Goal: Transaction & Acquisition: Book appointment/travel/reservation

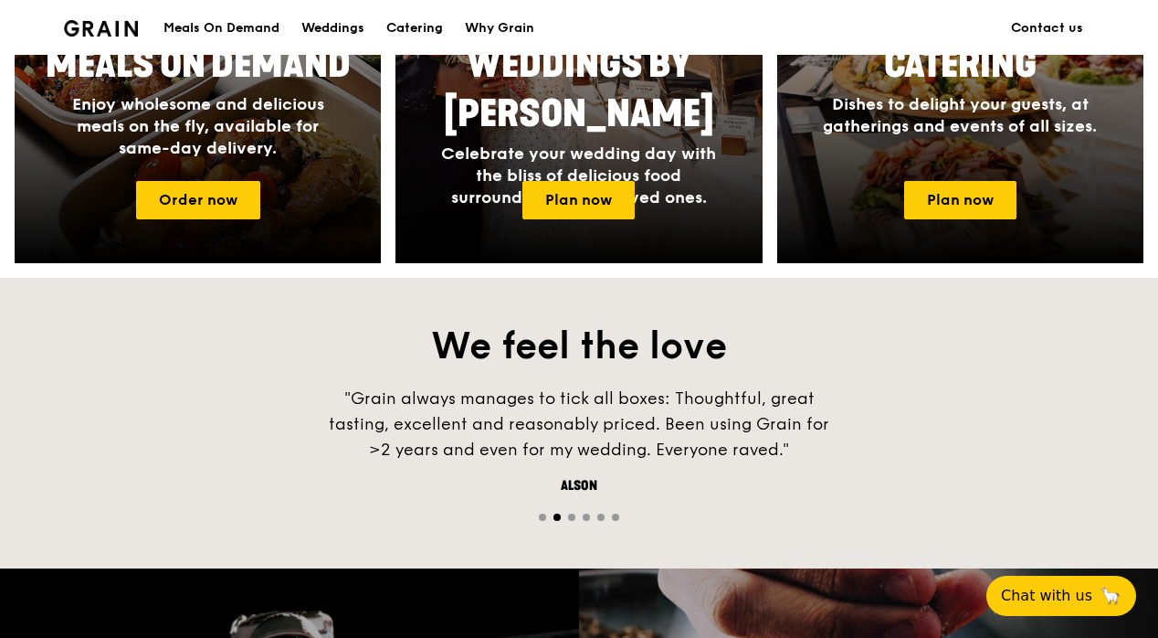
scroll to position [689, 0]
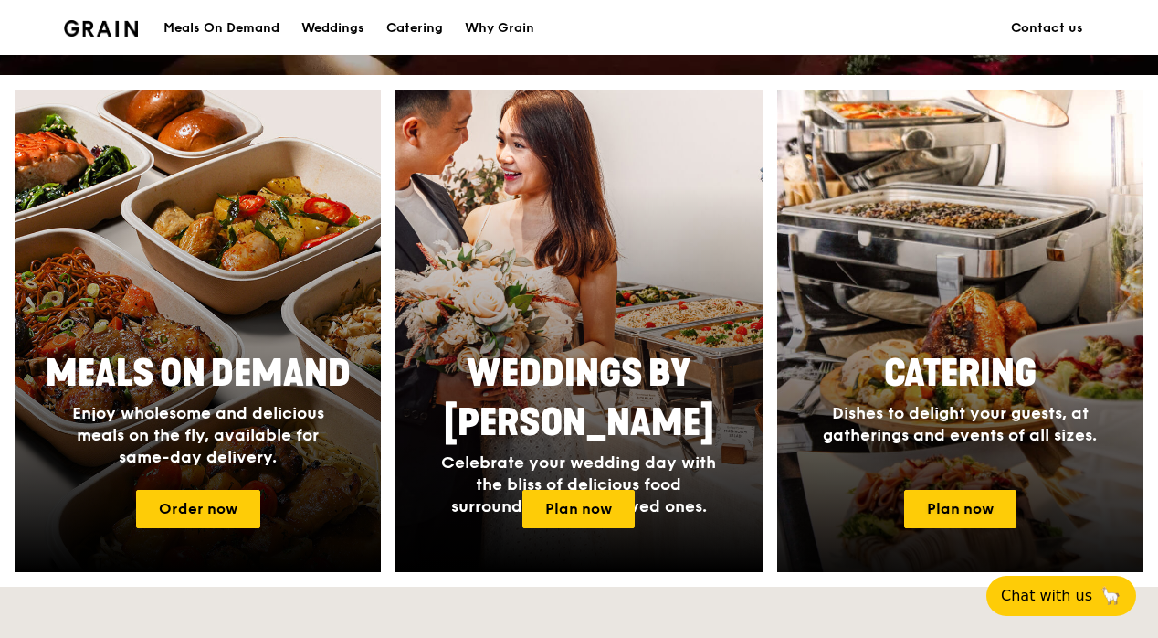
click at [940, 413] on div "Catering Dishes to delight your guests, at gatherings and events of all sizes." at bounding box center [959, 397] width 365 height 111
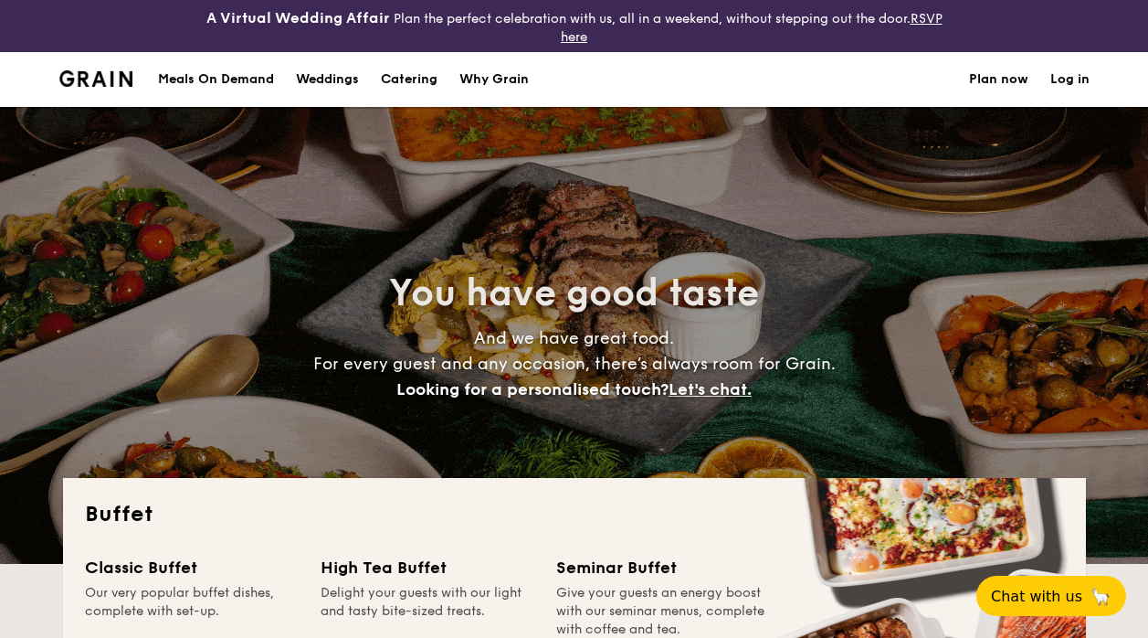
select select
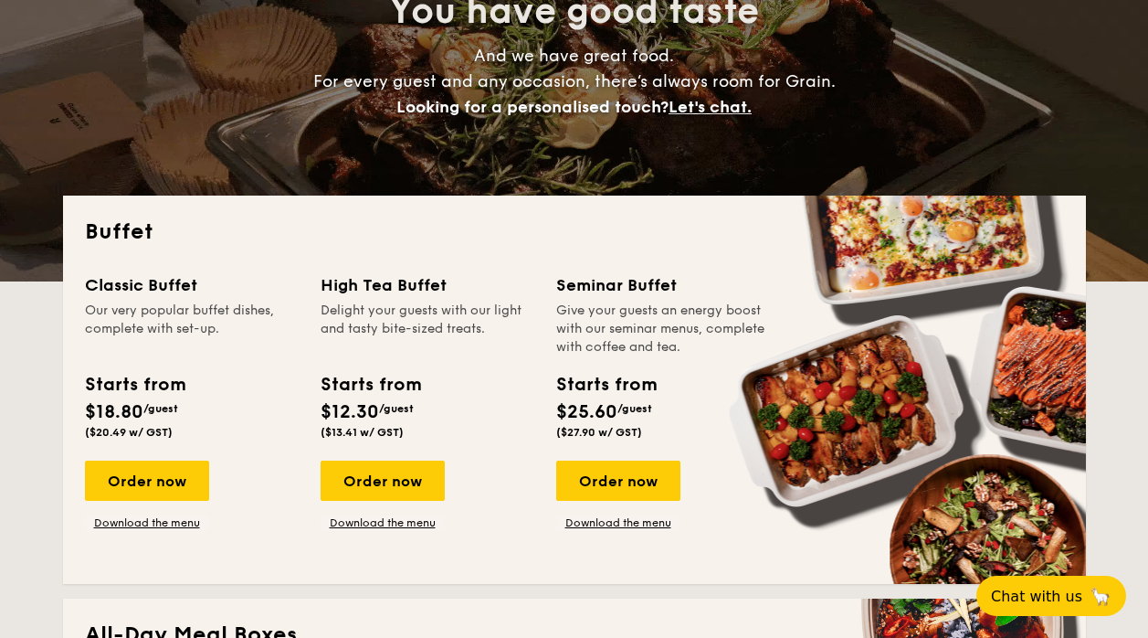
scroll to position [314, 0]
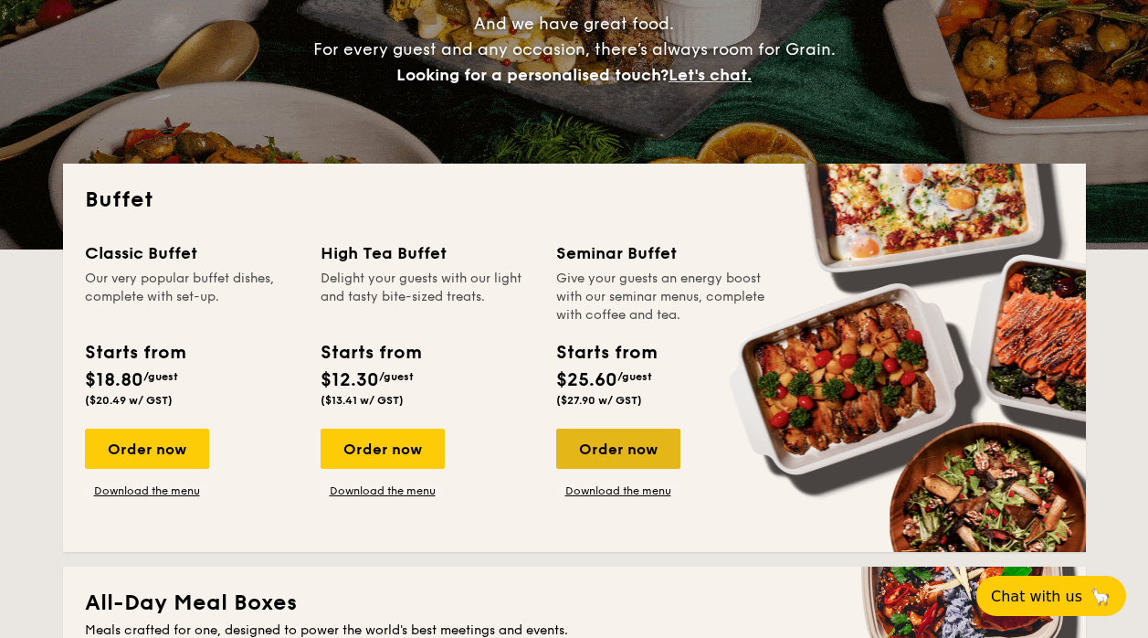
click at [606, 449] on div "Order now" at bounding box center [618, 448] width 124 height 40
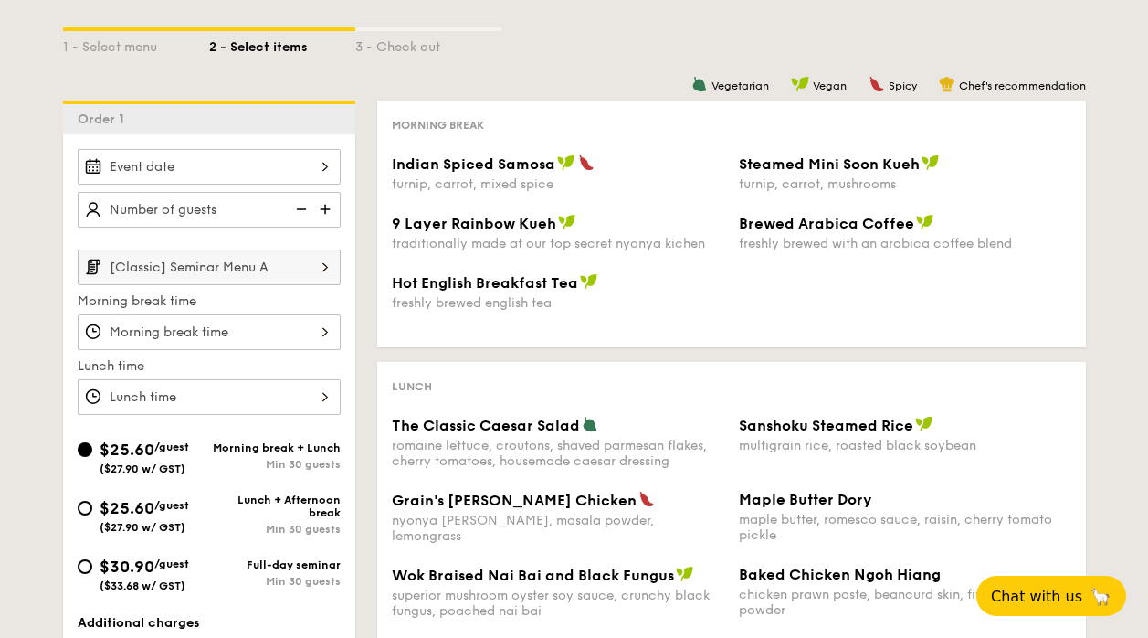
scroll to position [417, 0]
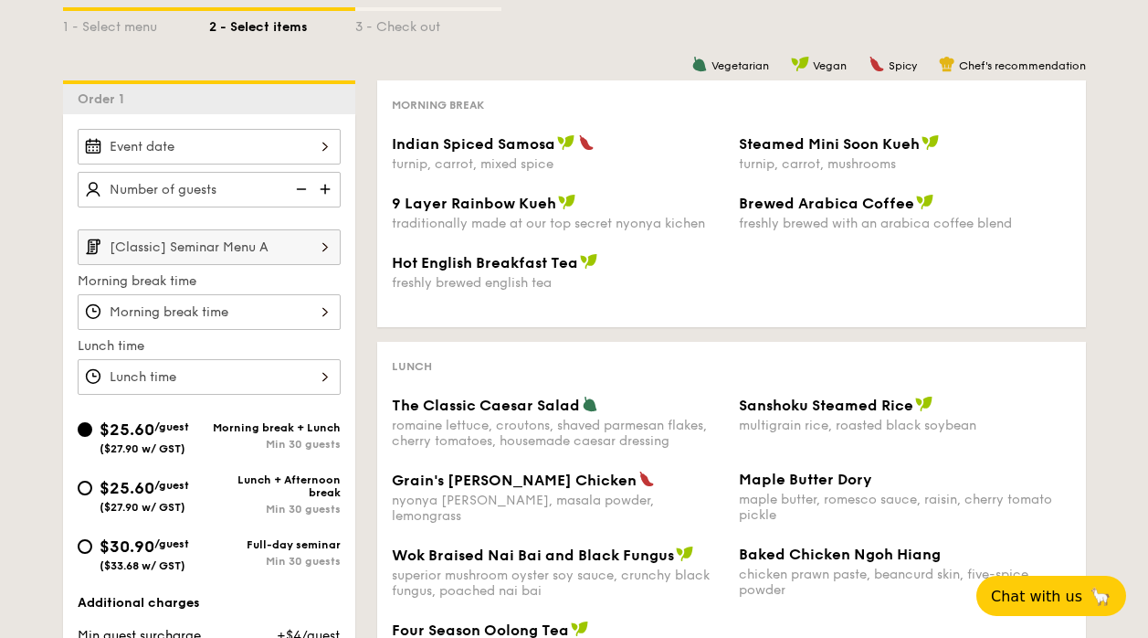
click at [211, 150] on input "Indian Spiced Samosa turnip, carrot, mixed spice" at bounding box center [209, 147] width 263 height 36
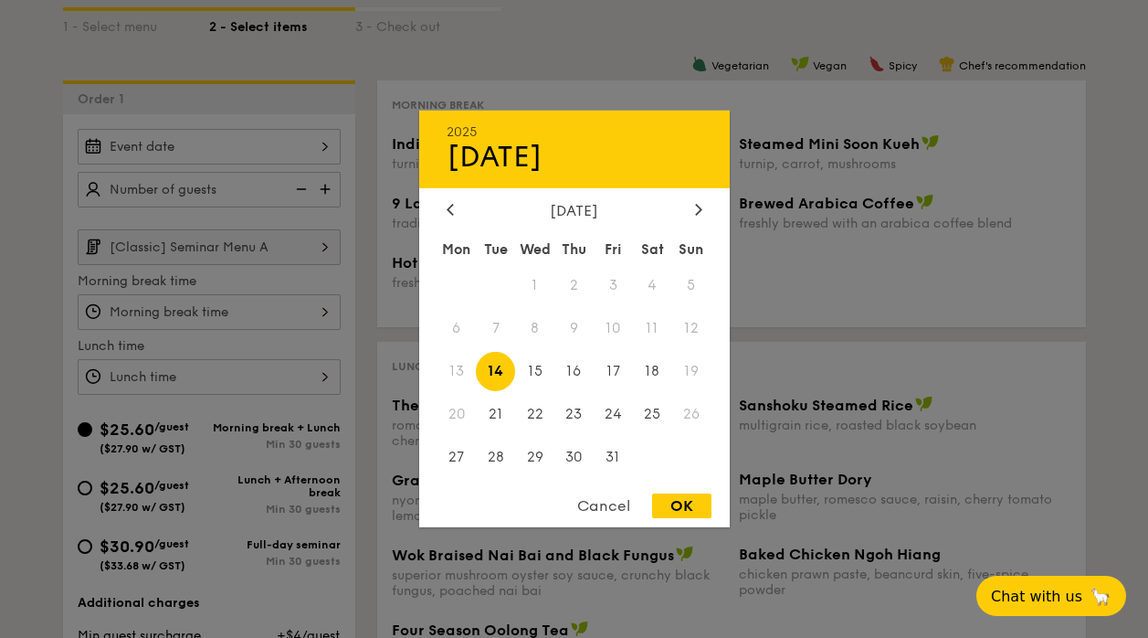
click at [290, 327] on div at bounding box center [574, 319] width 1148 height 638
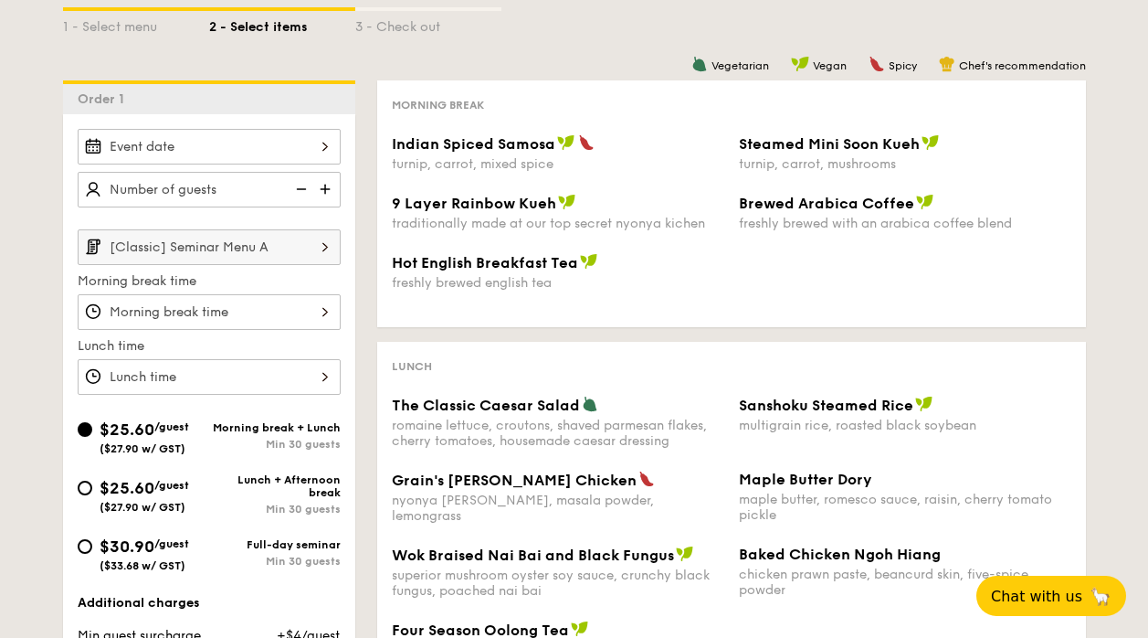
click at [133, 499] on div "$25.60 /guest ($27.90 w/ GST)" at bounding box center [145, 494] width 90 height 38
click at [92, 495] on input "$25.60 /guest ($27.90 w/ GST) Lunch + Afternoon break Min 30 guests" at bounding box center [85, 487] width 15 height 15
radio input "true"
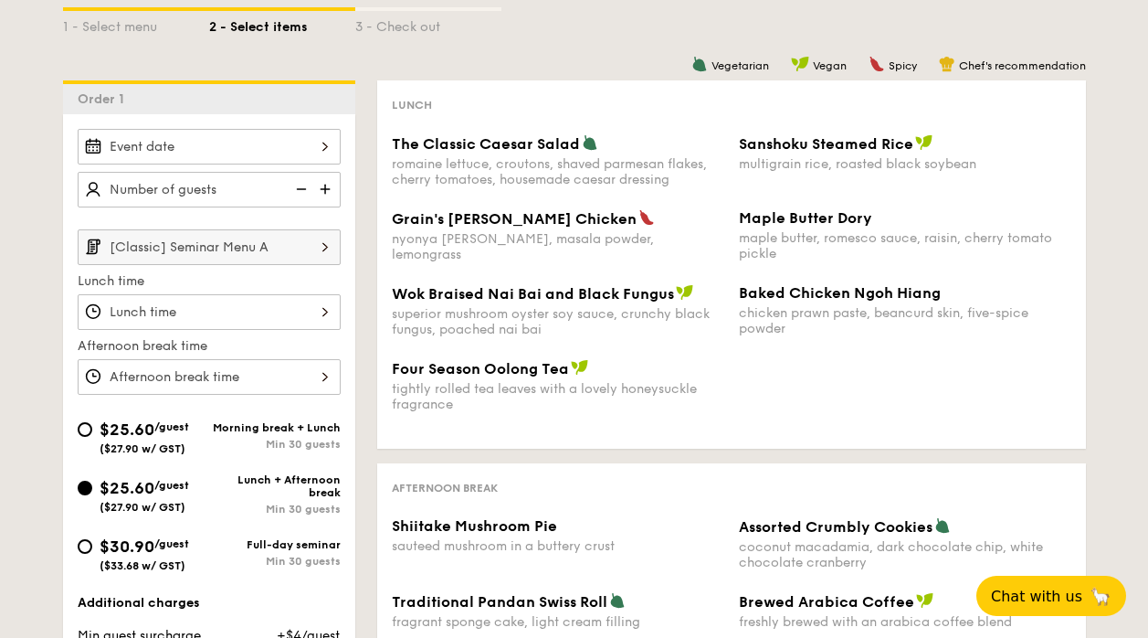
click at [277, 314] on input "The Classic Caesar Salad romaine lettuce, croutons, shaved parmesan flakes, che…" at bounding box center [209, 312] width 263 height 36
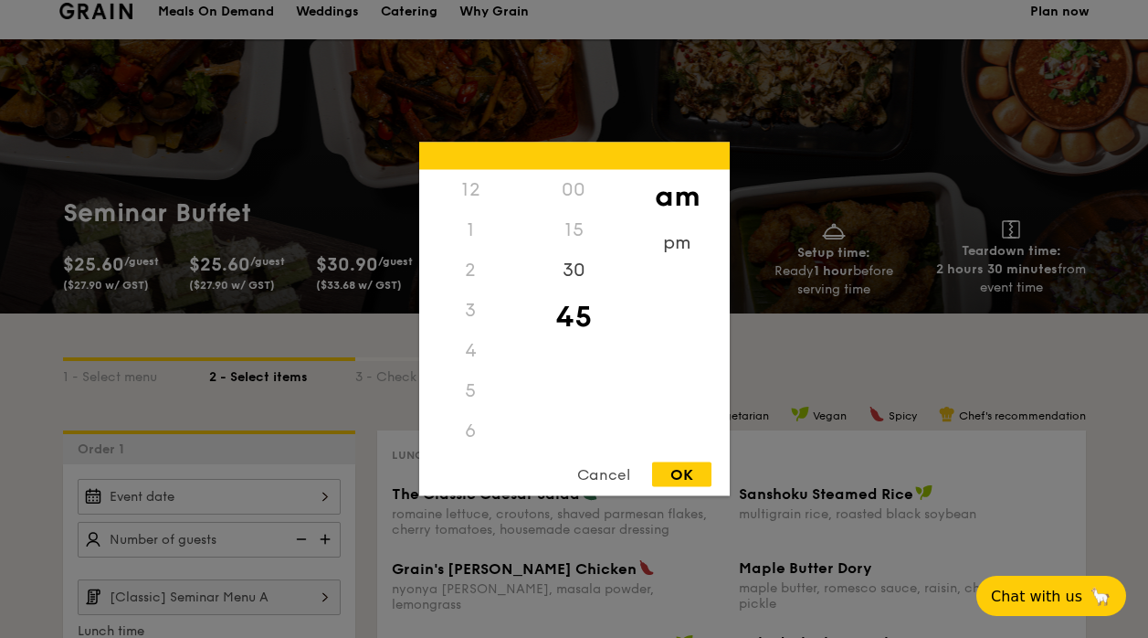
scroll to position [67, 0]
click at [477, 177] on div "12" at bounding box center [470, 190] width 103 height 40
click at [476, 181] on div "12" at bounding box center [470, 190] width 103 height 40
click at [567, 195] on div "00" at bounding box center [573, 190] width 103 height 40
click at [664, 243] on div "pm" at bounding box center [677, 249] width 103 height 53
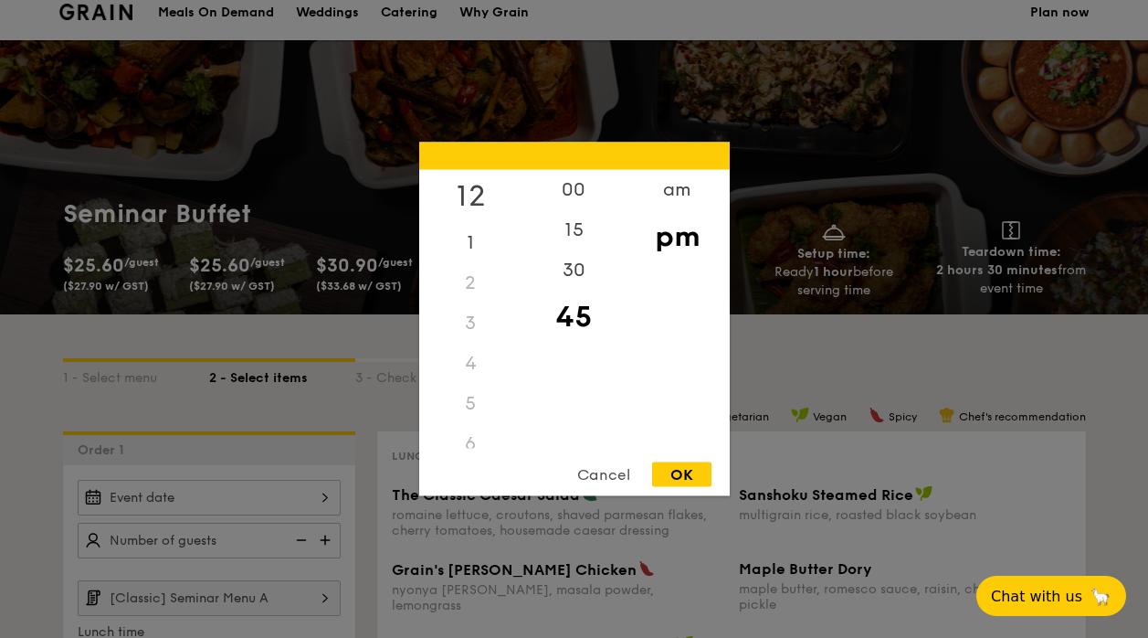
click at [469, 193] on div "12" at bounding box center [470, 196] width 103 height 53
click at [538, 191] on div "00" at bounding box center [573, 196] width 103 height 53
click at [671, 469] on div "OK" at bounding box center [681, 474] width 59 height 25
type input "12:00PM"
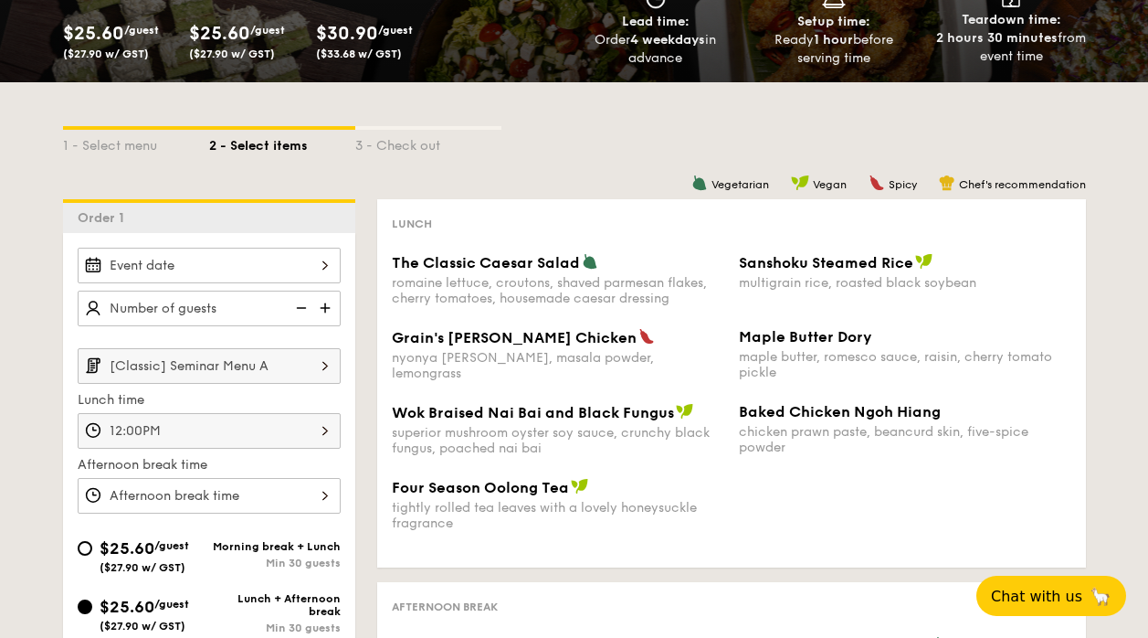
scroll to position [302, 0]
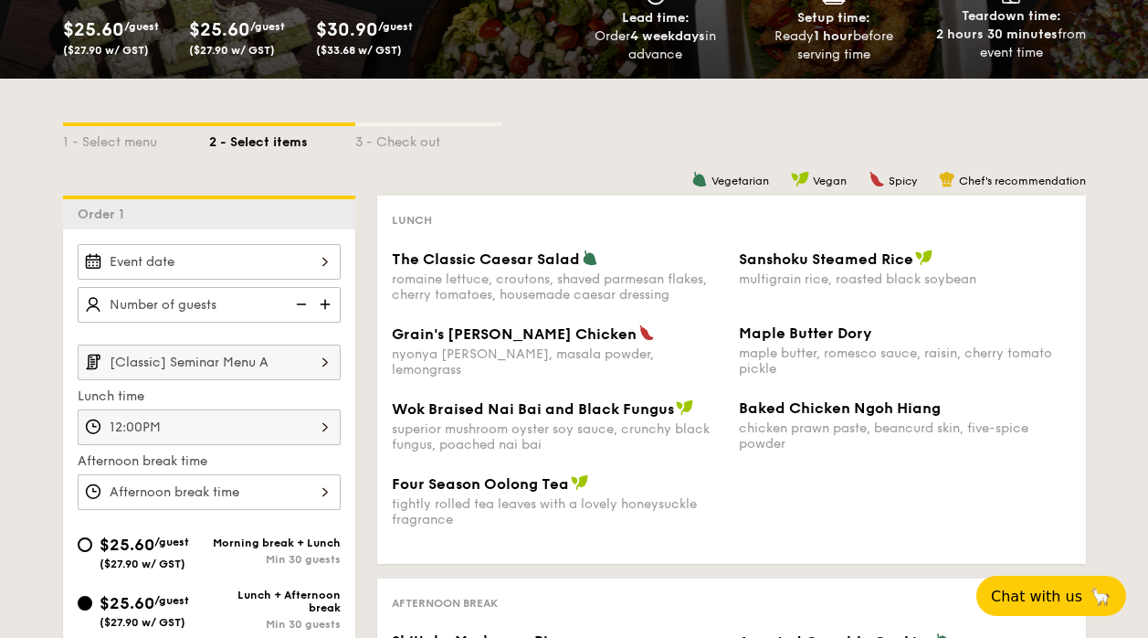
click at [262, 491] on input "The Classic Caesar Salad romaine lettuce, croutons, shaved parmesan flakes, che…" at bounding box center [209, 492] width 263 height 36
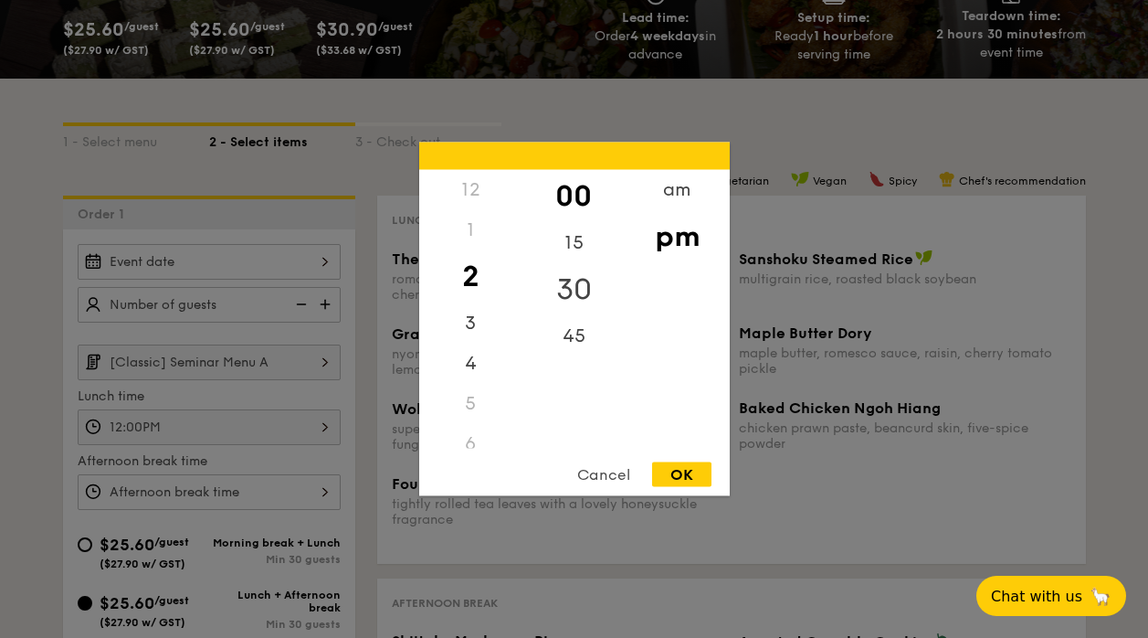
click at [574, 301] on div "30" at bounding box center [573, 289] width 103 height 53
click at [568, 203] on div "00" at bounding box center [573, 196] width 103 height 53
click at [664, 473] on div "OK" at bounding box center [681, 474] width 59 height 25
type input "2:00PM"
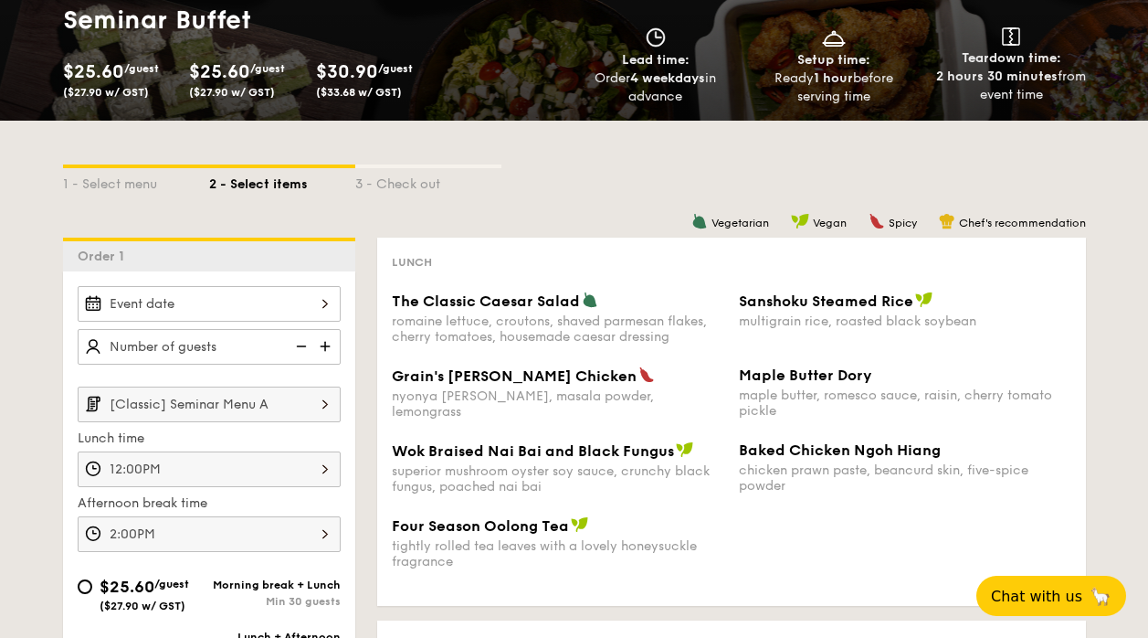
scroll to position [258, 0]
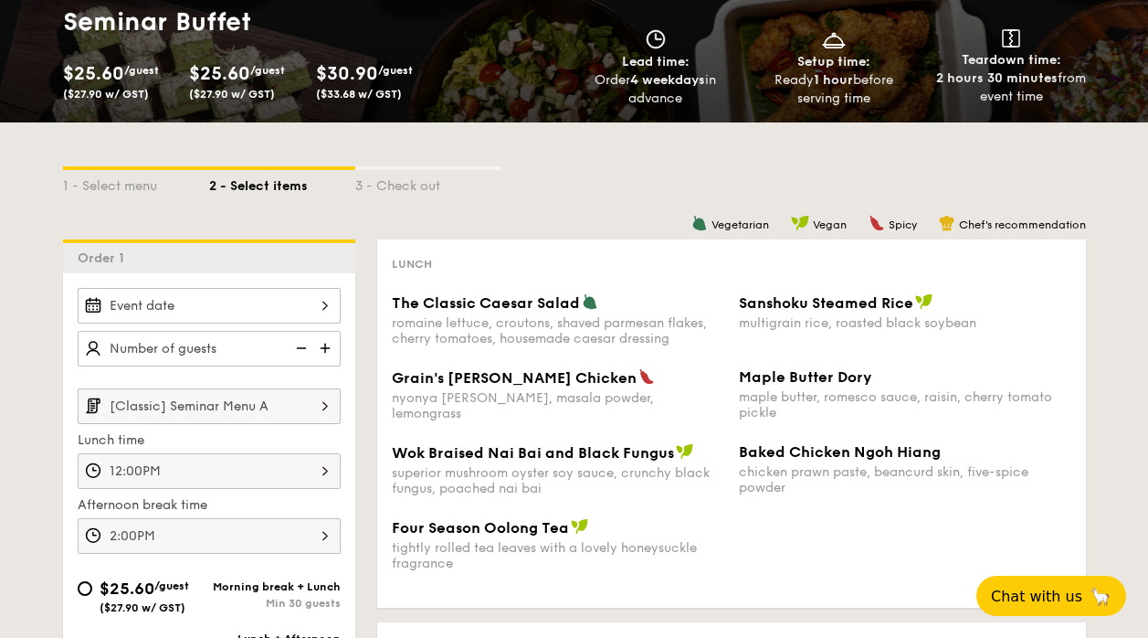
click at [249, 299] on input "The Classic Caesar Salad romaine lettuce, croutons, shaved parmesan flakes, che…" at bounding box center [209, 306] width 263 height 36
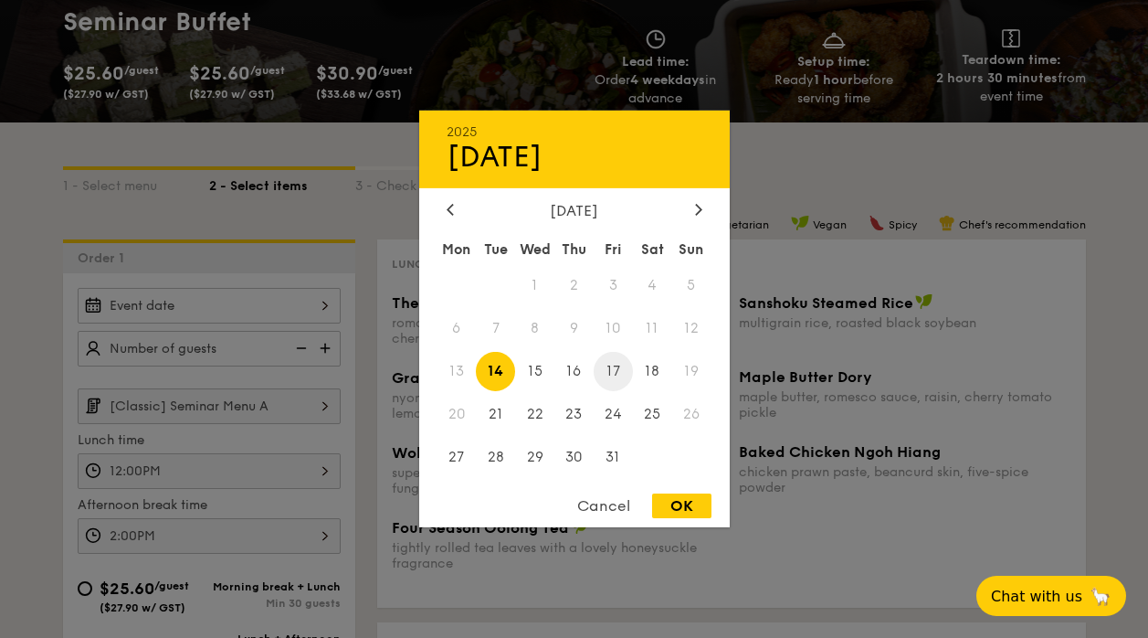
click at [628, 368] on span "17" at bounding box center [613, 371] width 39 height 39
click at [691, 509] on div "OK" at bounding box center [681, 505] width 59 height 25
type input "[DATE]"
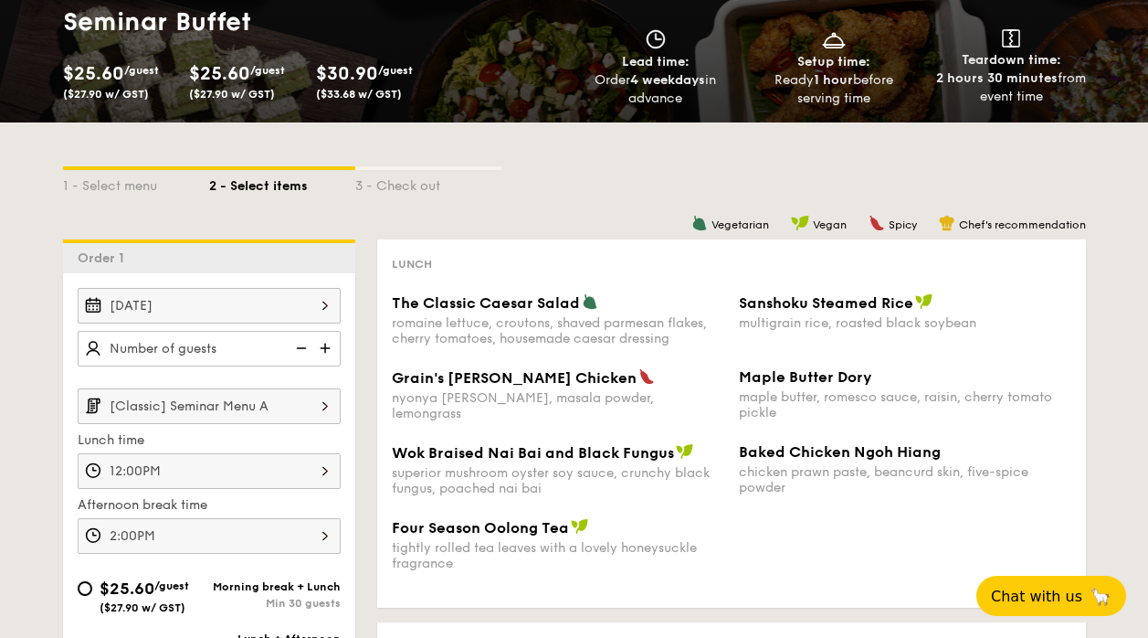
click at [260, 349] on input "text" at bounding box center [209, 349] width 263 height 36
type input "30 guests"
click at [374, 369] on div "Vegetarian Vegan Spicy Chef's recommendation Lunch The Classic Caesar Salad rom…" at bounding box center [720, 568] width 731 height 659
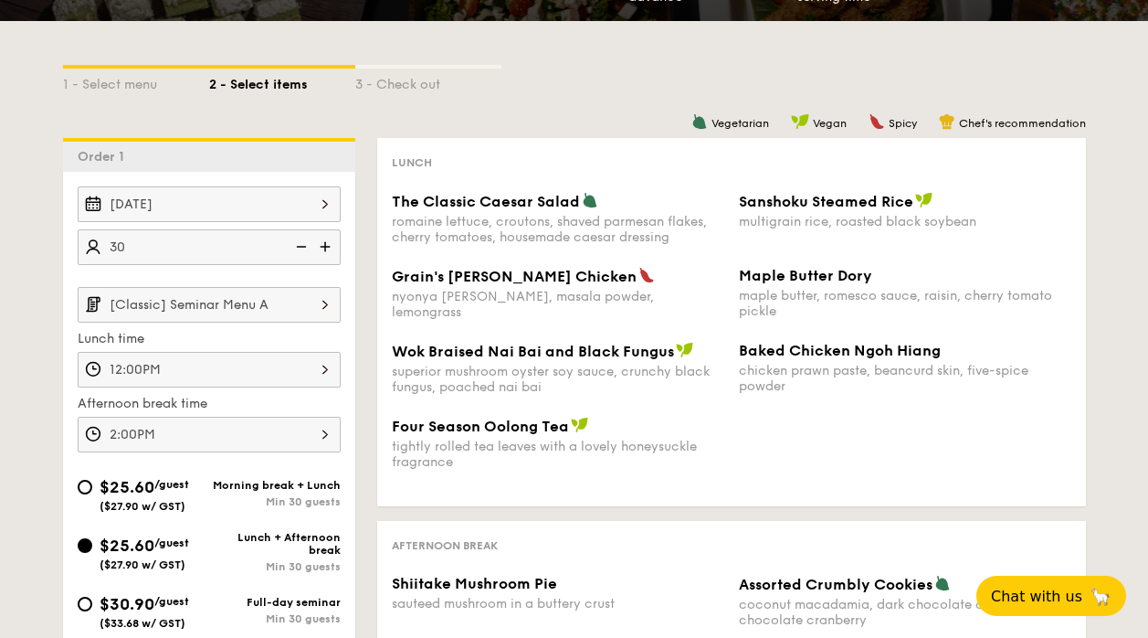
scroll to position [368, 0]
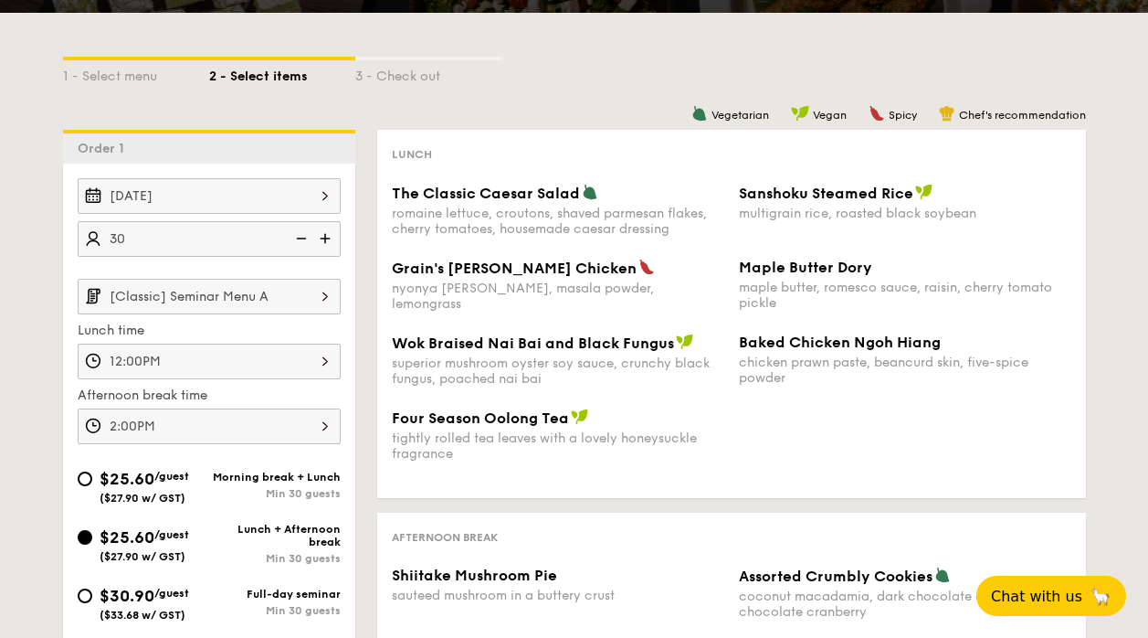
click at [295, 301] on input "[Classic] Seminar Menu A" at bounding box center [209, 297] width 263 height 36
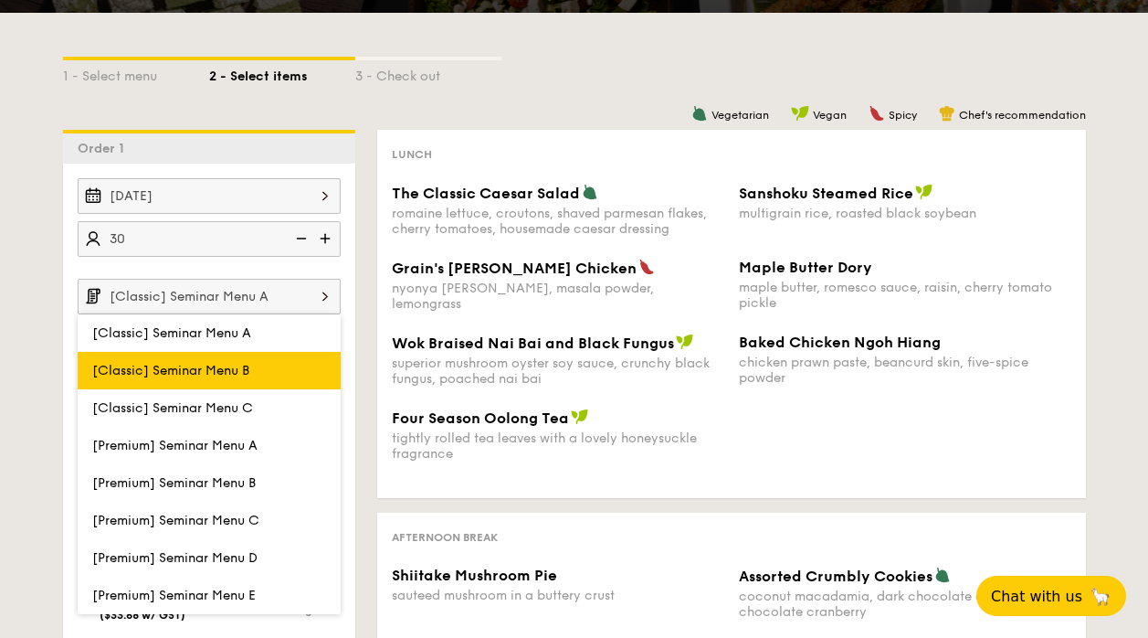
click at [270, 371] on label "[Classic] Seminar Menu B" at bounding box center [209, 370] width 263 height 37
click at [0, 0] on input "[Classic] Seminar Menu B" at bounding box center [0, 0] width 0 height 0
type input "[Classic] Seminar Menu B"
type input "12:00PM"
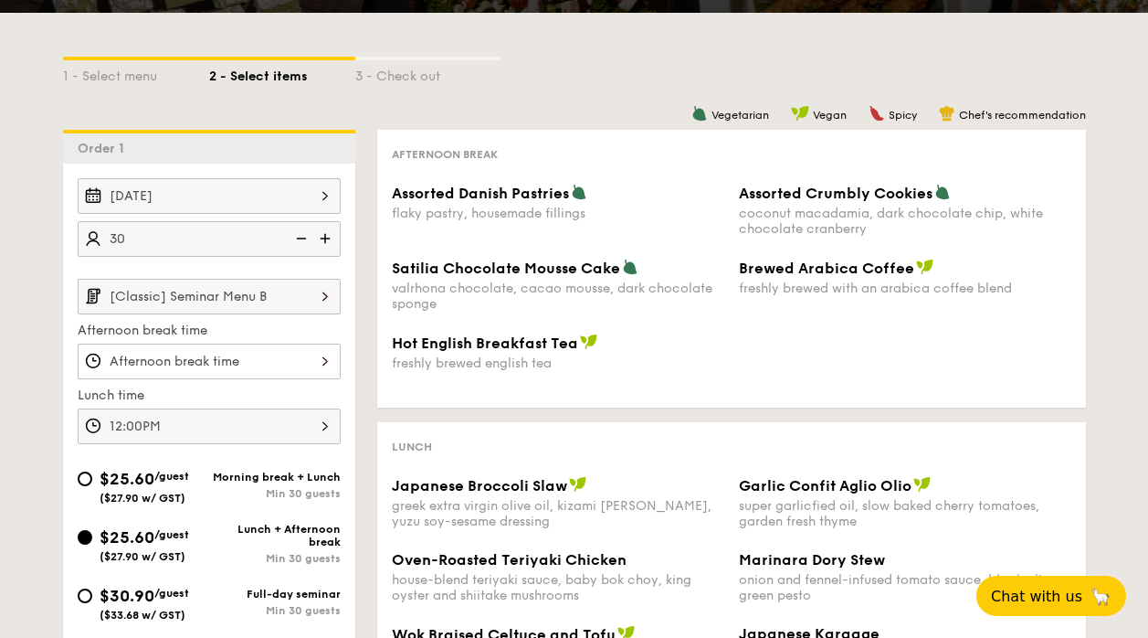
click at [267, 367] on input "Assorted Danish Pastries flaky pastry, housemade fillings" at bounding box center [209, 361] width 263 height 36
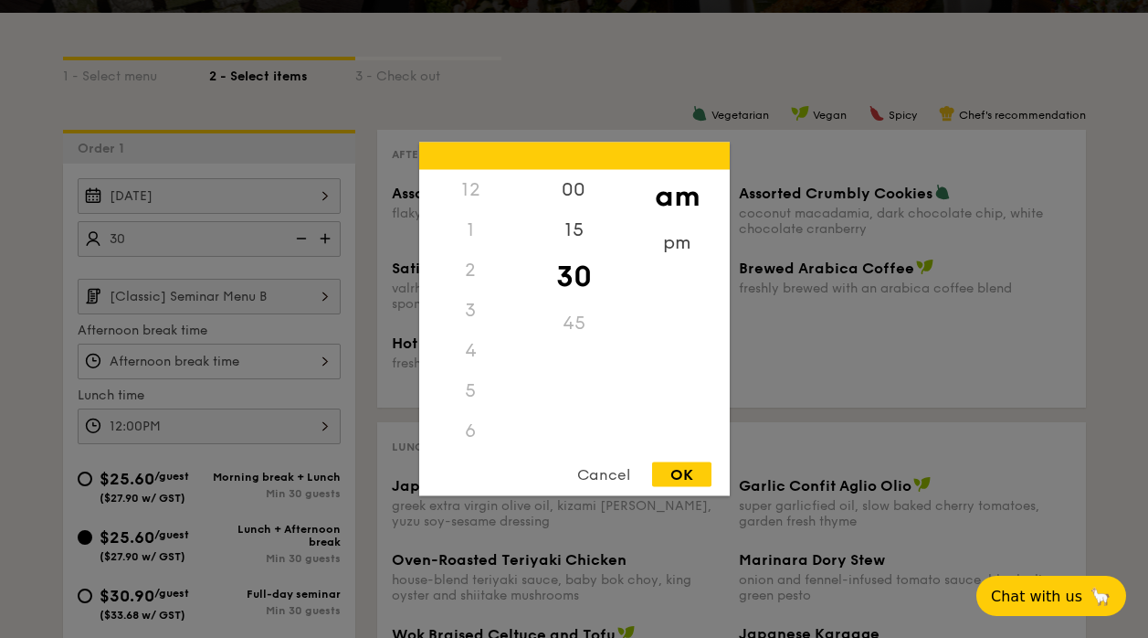
scroll to position [201, 0]
click at [672, 247] on div "pm" at bounding box center [677, 249] width 103 height 53
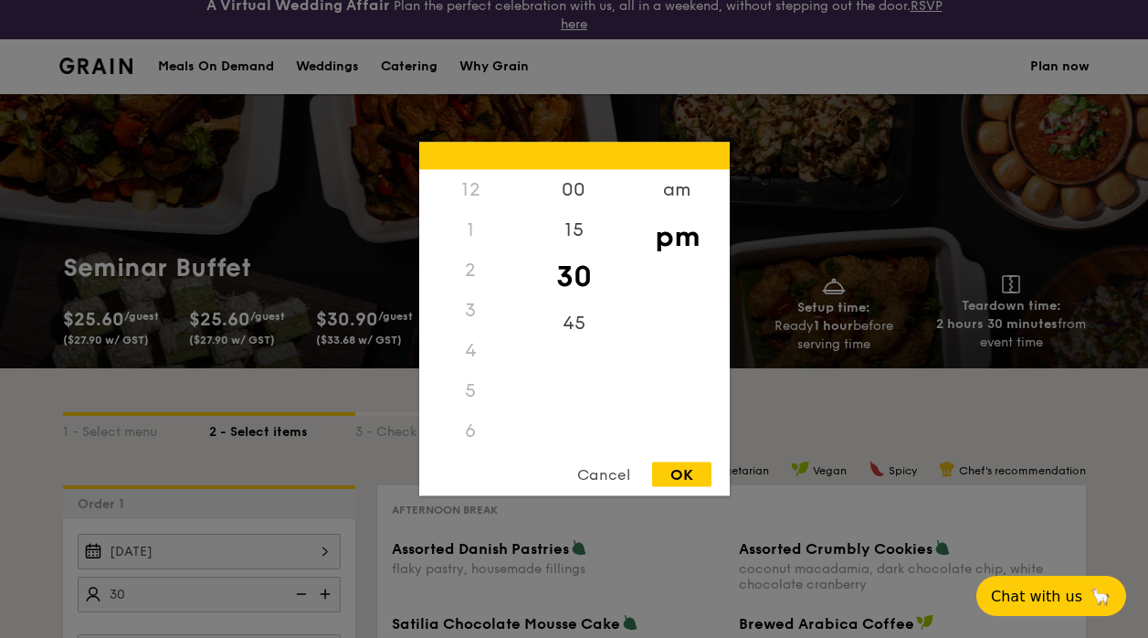
scroll to position [0, 0]
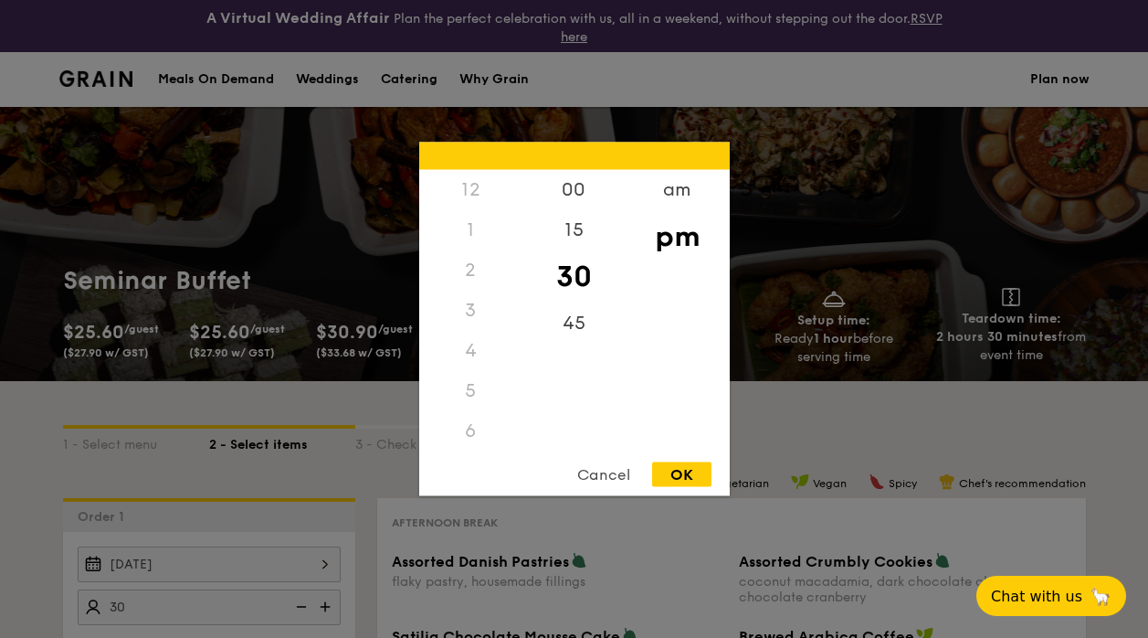
click at [468, 227] on div "1" at bounding box center [470, 230] width 103 height 40
click at [472, 265] on div "2" at bounding box center [470, 270] width 103 height 40
click at [471, 271] on div "2" at bounding box center [470, 270] width 103 height 40
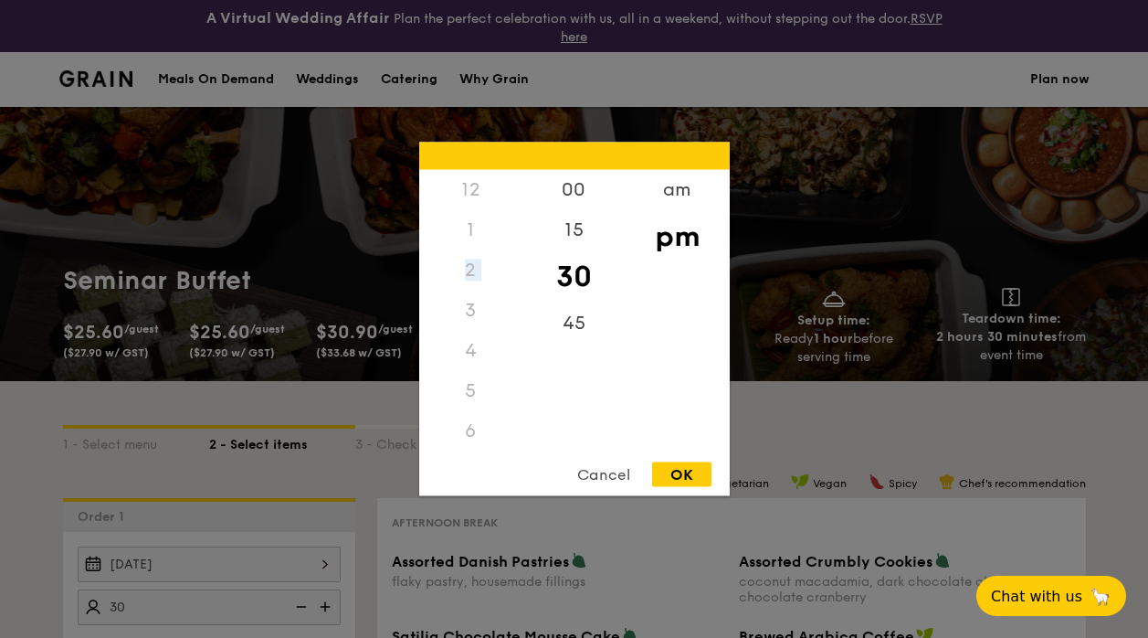
click at [595, 475] on div "Cancel" at bounding box center [604, 474] width 90 height 25
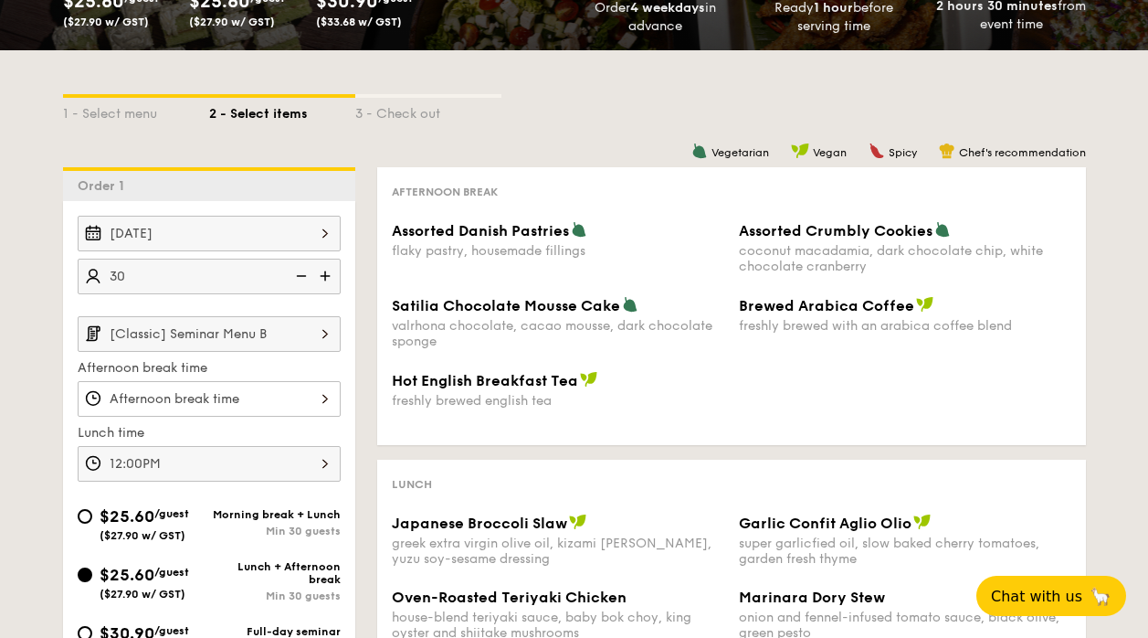
scroll to position [334, 0]
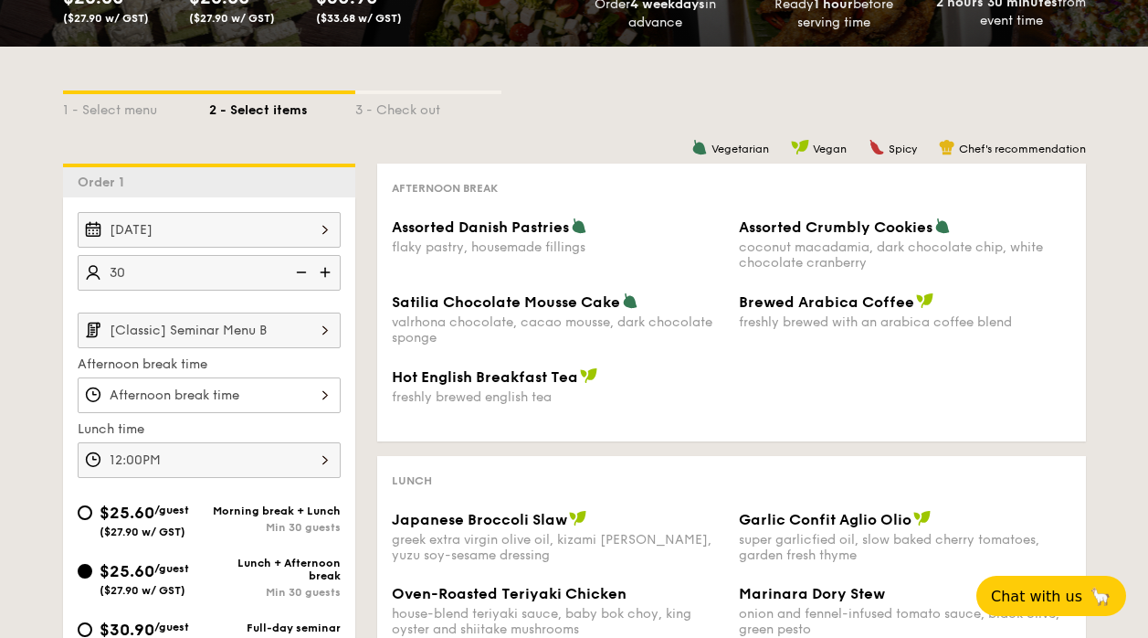
click at [239, 319] on input "[Classic] Seminar Menu B" at bounding box center [209, 330] width 263 height 36
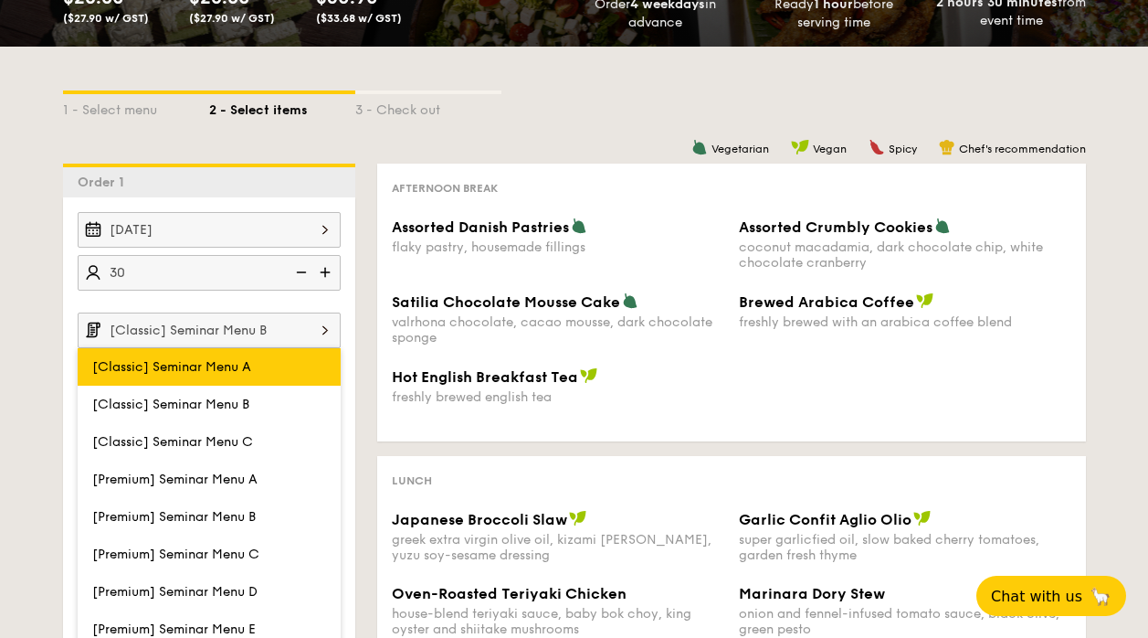
click at [245, 368] on span "[Classic] Seminar Menu A" at bounding box center [171, 367] width 159 height 16
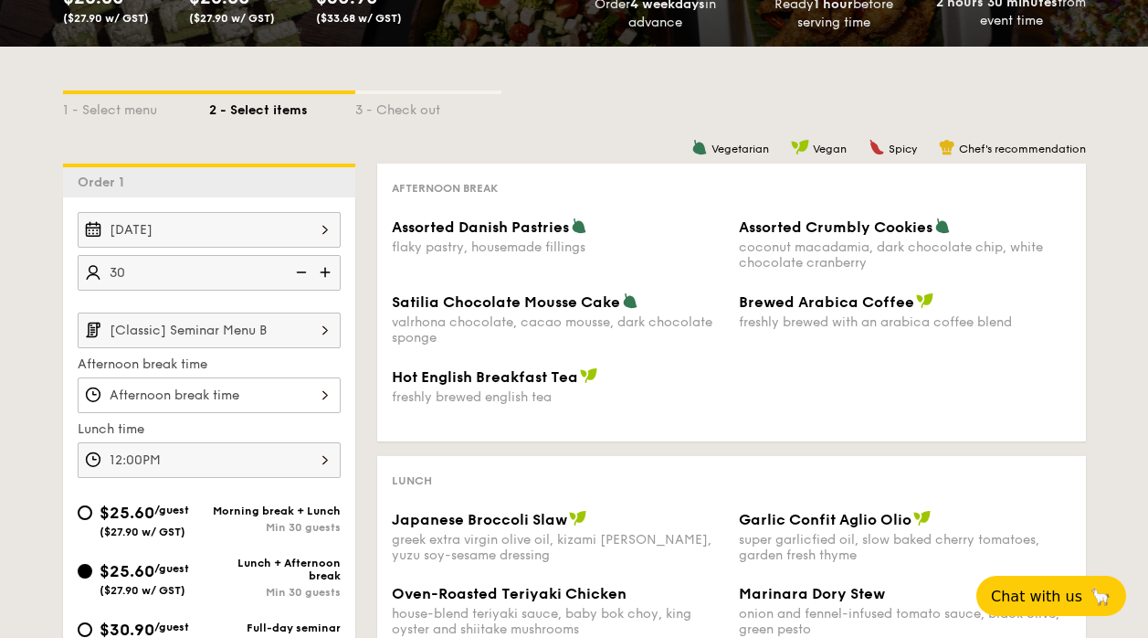
click at [241, 335] on input "[Classic] Seminar Menu B" at bounding box center [209, 330] width 263 height 36
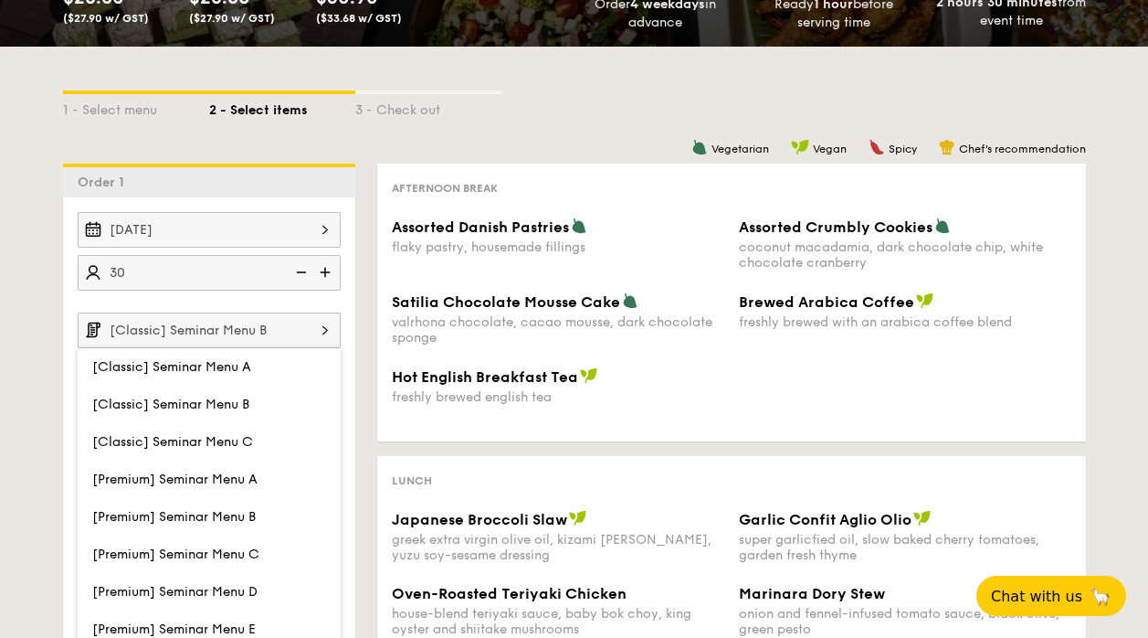
click at [250, 325] on input "[Classic] Seminar Menu B" at bounding box center [209, 330] width 263 height 36
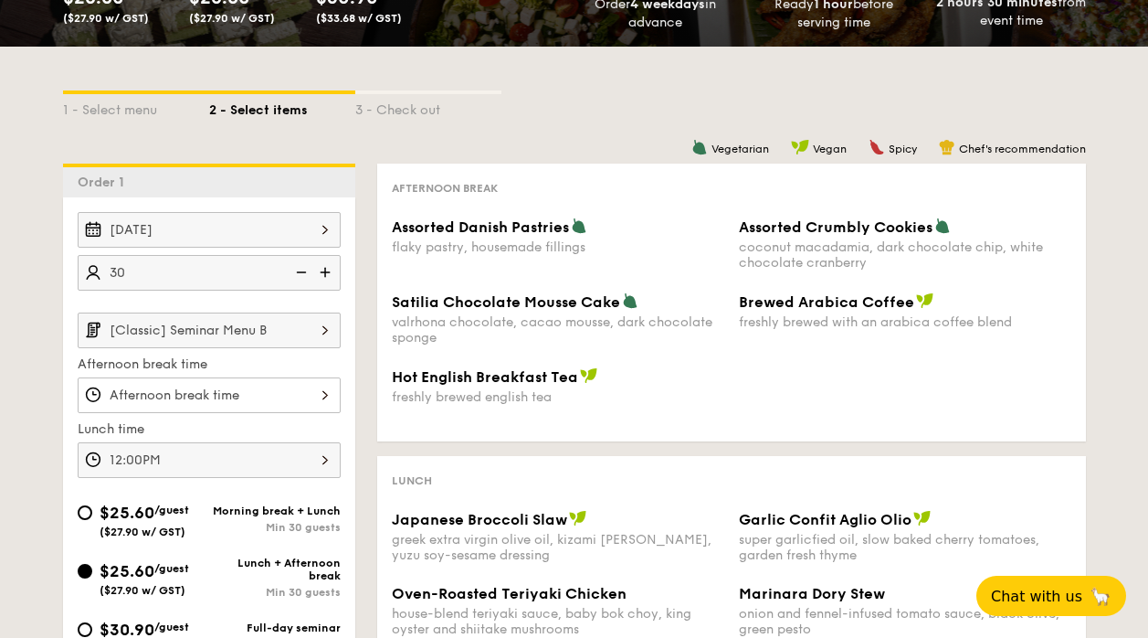
click at [241, 394] on input "Assorted Danish Pastries flaky pastry, housemade fillings" at bounding box center [209, 395] width 263 height 36
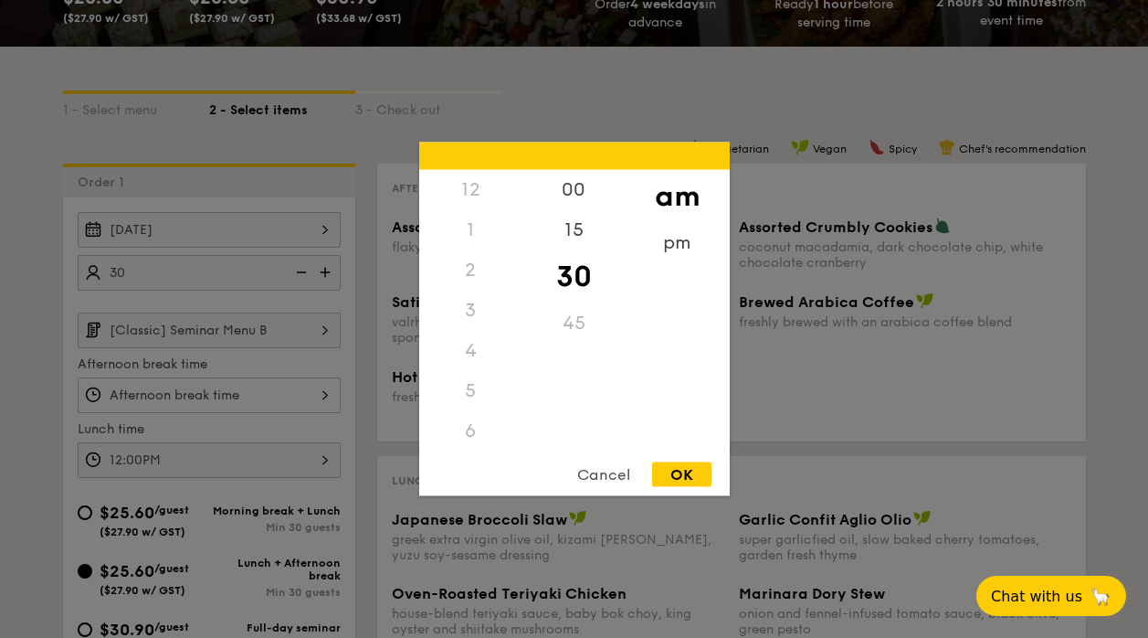
scroll to position [201, 0]
click at [215, 389] on div at bounding box center [574, 319] width 1148 height 638
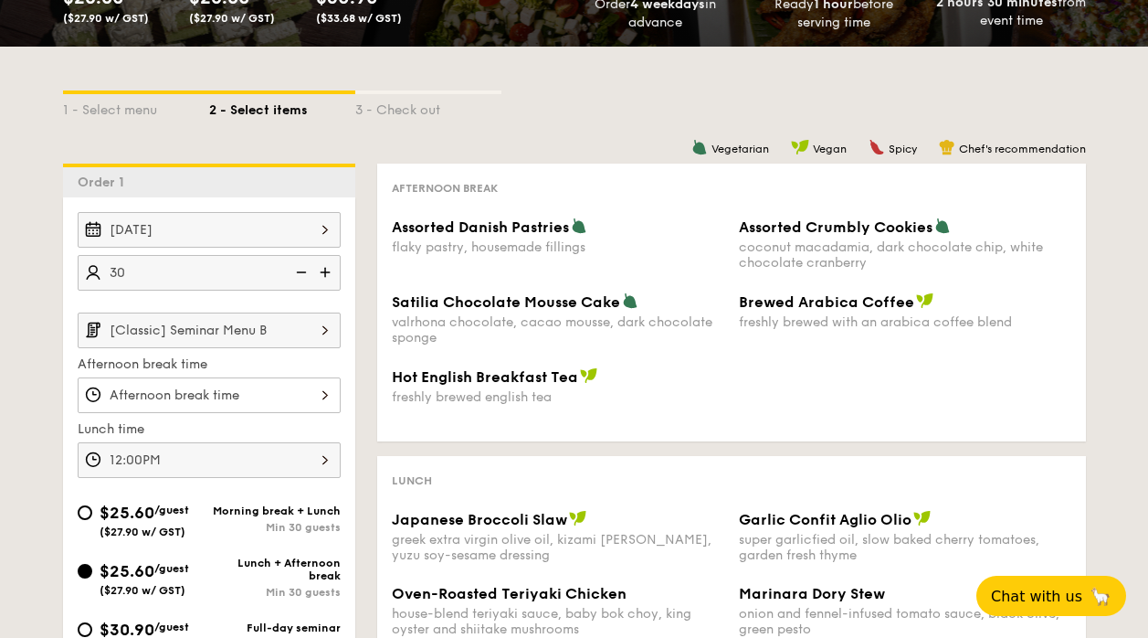
click at [241, 336] on input "[Classic] Seminar Menu B" at bounding box center [209, 330] width 263 height 36
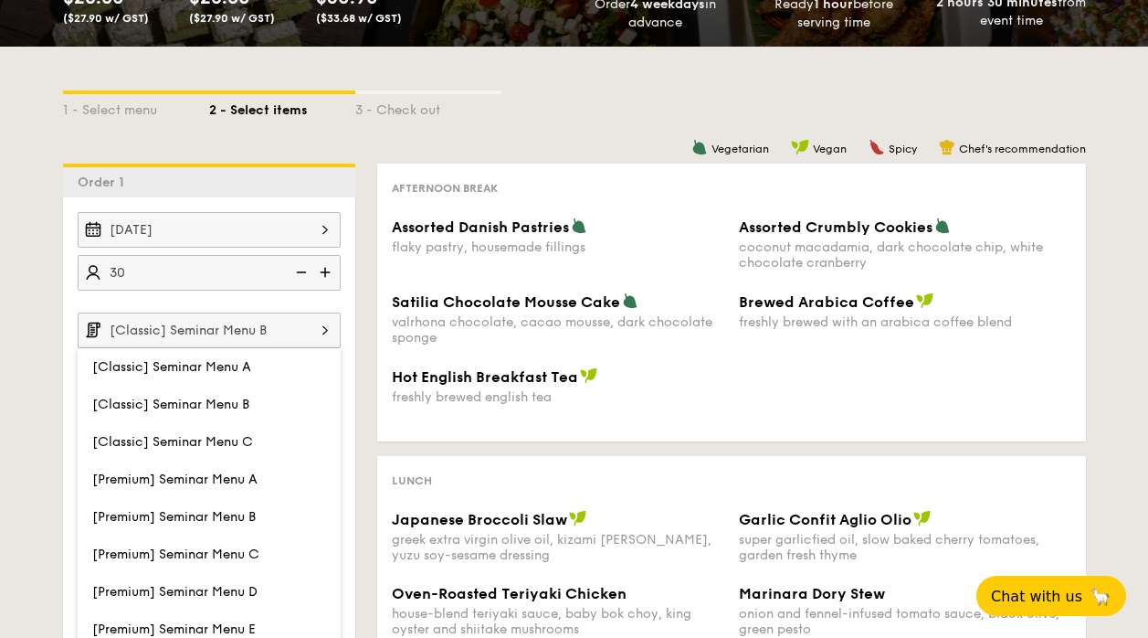
click at [241, 336] on input "[Classic] Seminar Menu B" at bounding box center [209, 330] width 263 height 36
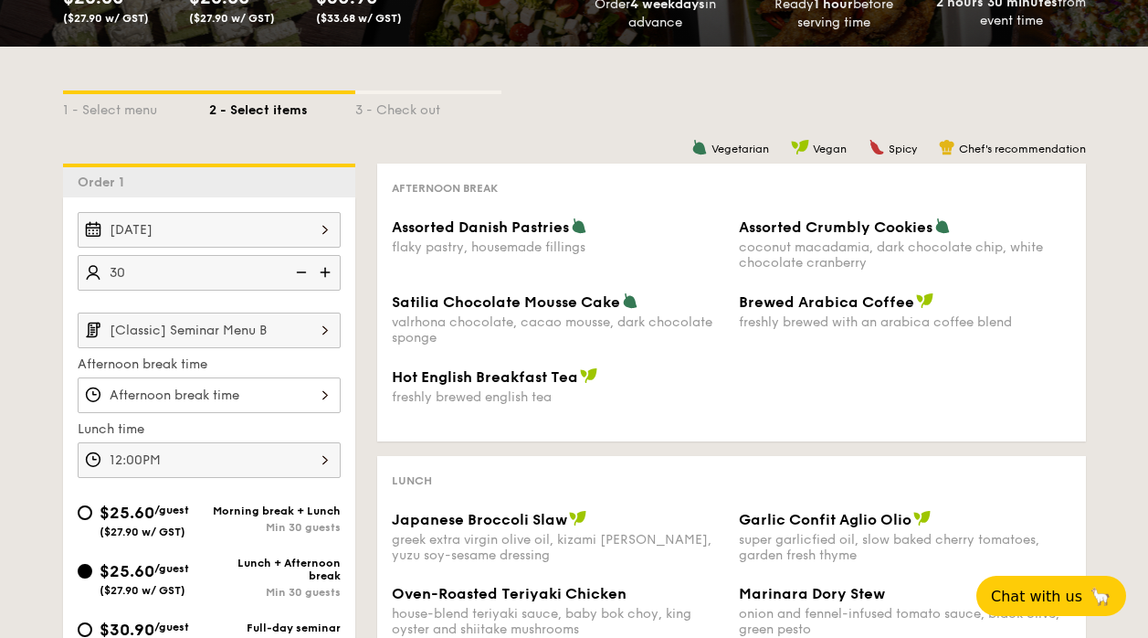
click at [159, 520] on div "$25.60 /guest ($27.90 w/ GST)" at bounding box center [145, 519] width 90 height 38
click at [92, 520] on input "$25.60 /guest ($27.90 w/ GST) Morning break + Lunch Min 30 guests" at bounding box center [85, 512] width 15 height 15
radio input "true"
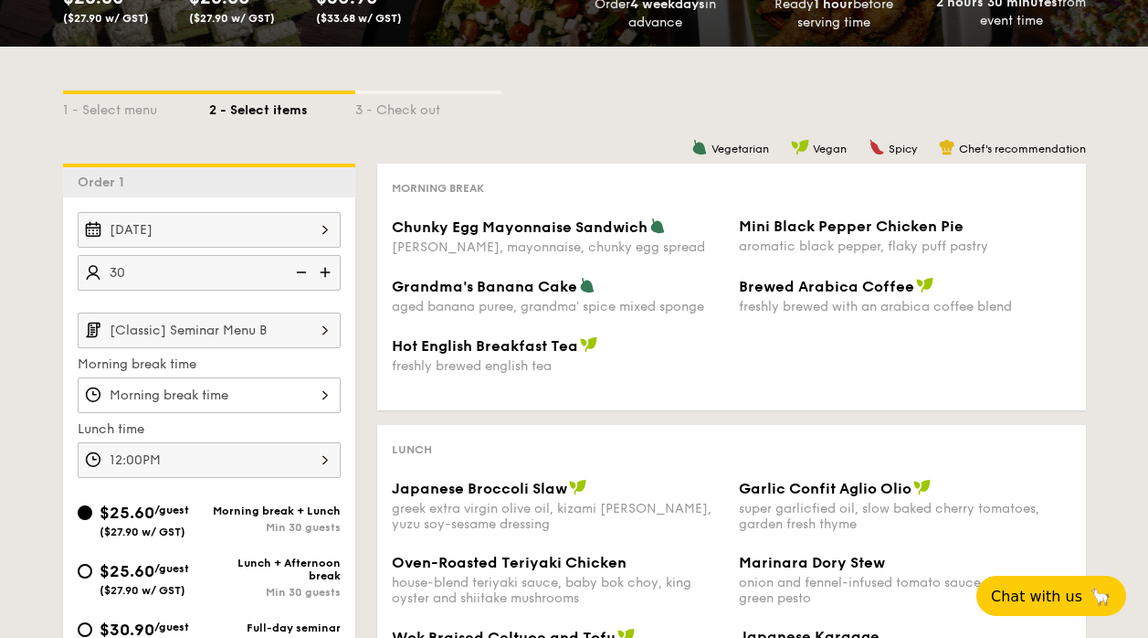
click at [139, 564] on span "$25.60" at bounding box center [127, 571] width 55 height 20
click at [92, 564] on input "$25.60 /guest ($27.90 w/ GST) Lunch + Afternoon break Min 30 guests" at bounding box center [85, 571] width 15 height 15
radio input "true"
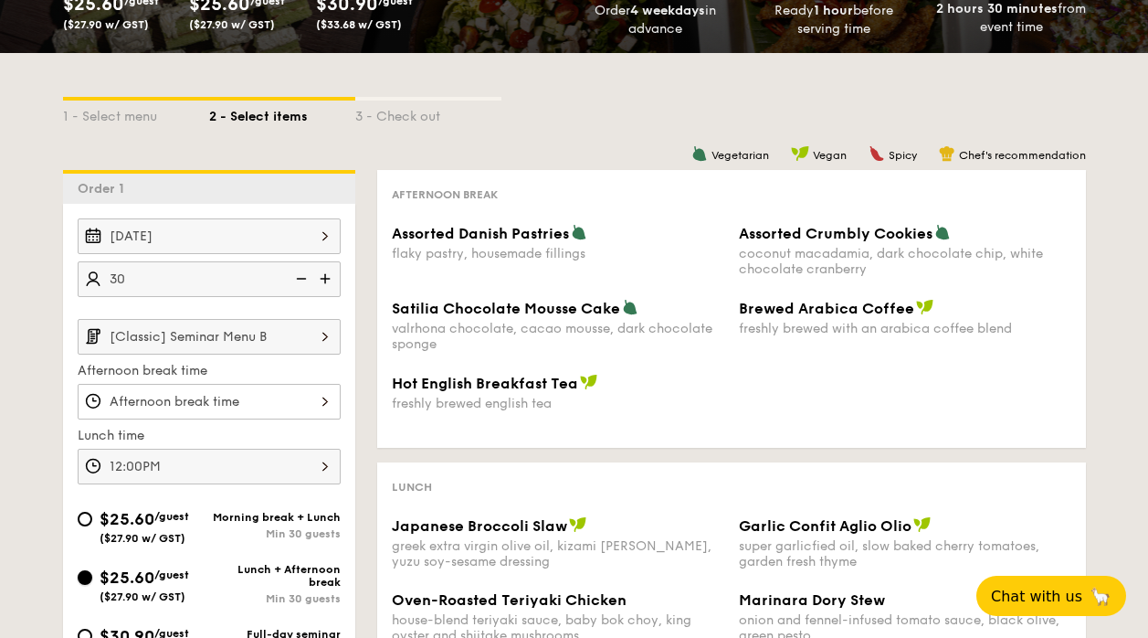
scroll to position [326, 0]
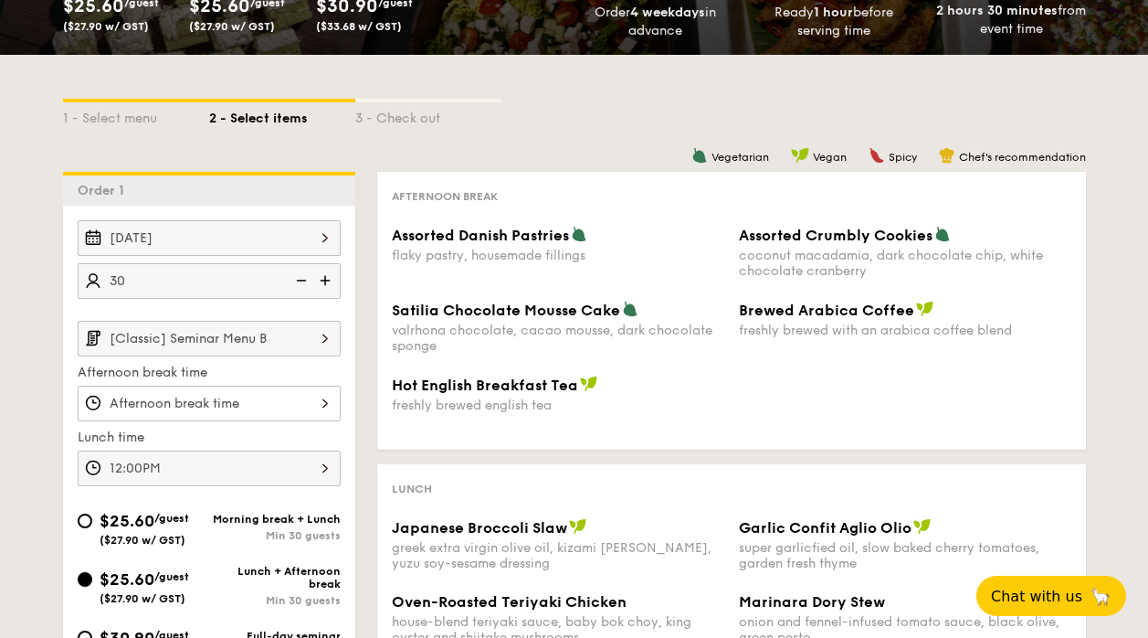
click at [224, 400] on input "Assorted Danish Pastries flaky pastry, housemade fillings" at bounding box center [209, 403] width 263 height 36
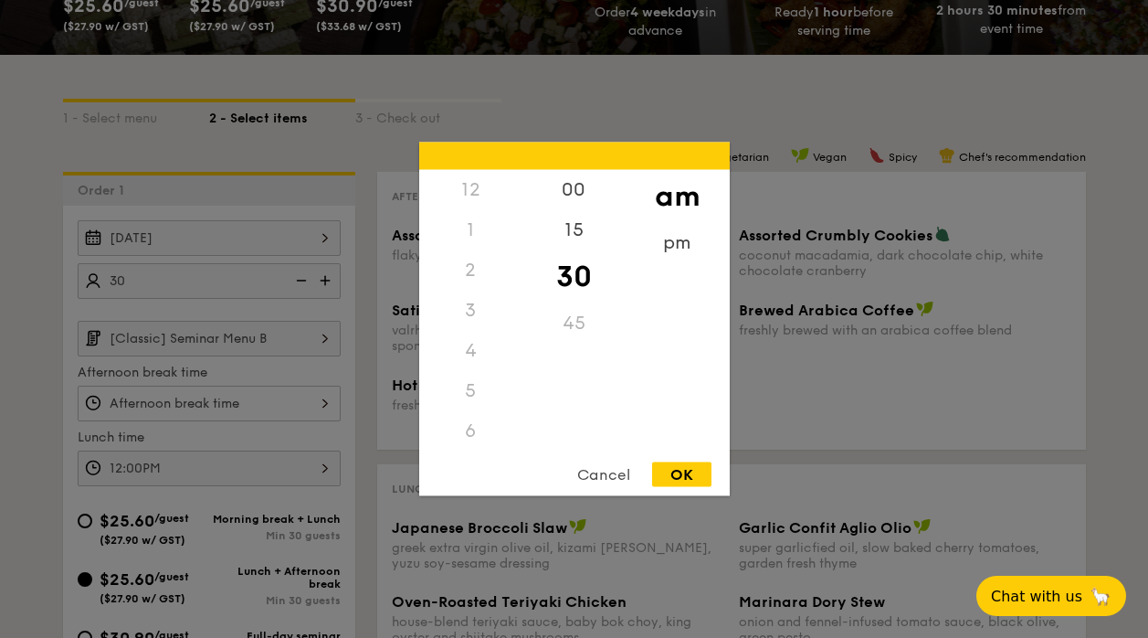
scroll to position [201, 0]
click at [681, 248] on div "pm" at bounding box center [677, 249] width 103 height 53
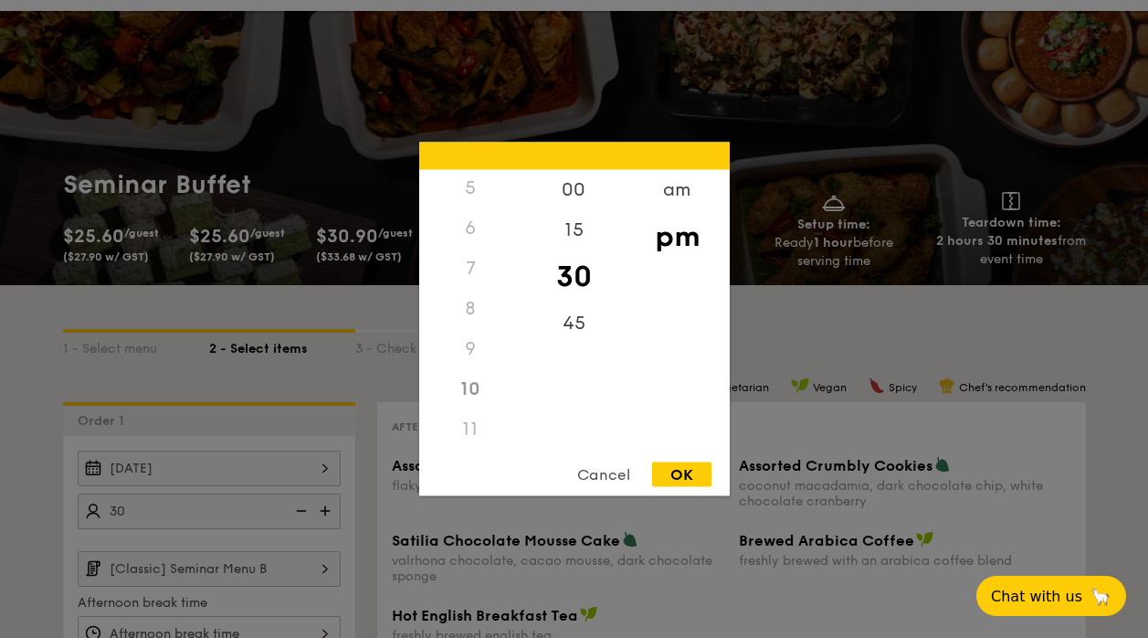
scroll to position [0, 0]
click at [606, 459] on div "12 1 2 3 4 5 6 7 8 9 10 11 00 15 30 45 am pm Cancel OK" at bounding box center [574, 318] width 311 height 353
drag, startPoint x: 607, startPoint y: 469, endPoint x: 611, endPoint y: 478, distance: 9.8
click at [611, 478] on div "Cancel" at bounding box center [604, 474] width 90 height 25
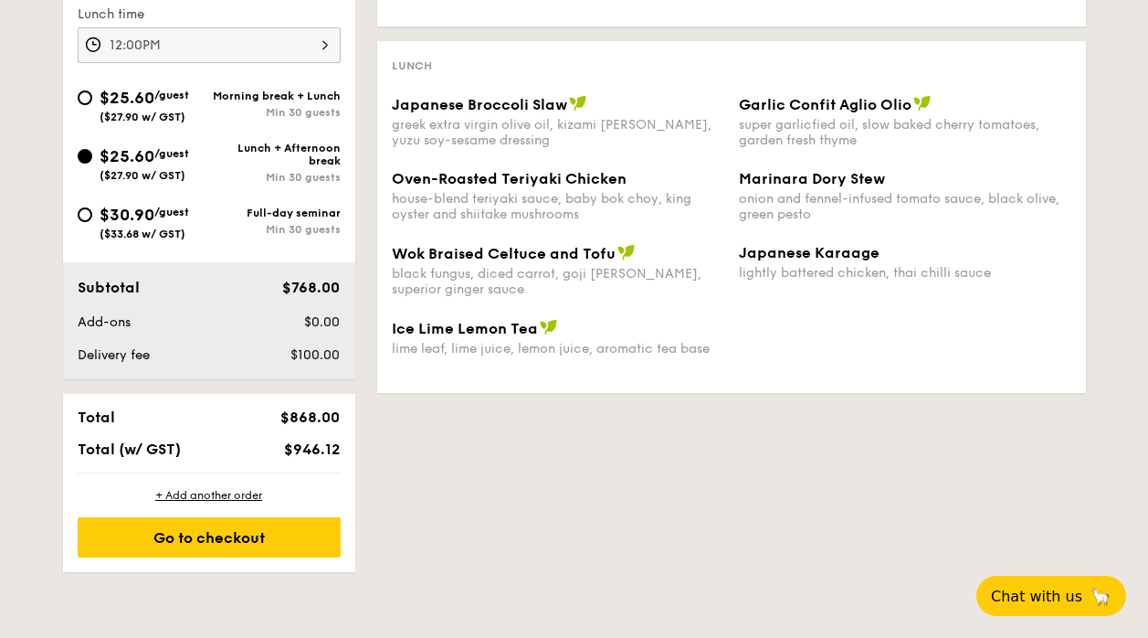
scroll to position [753, 0]
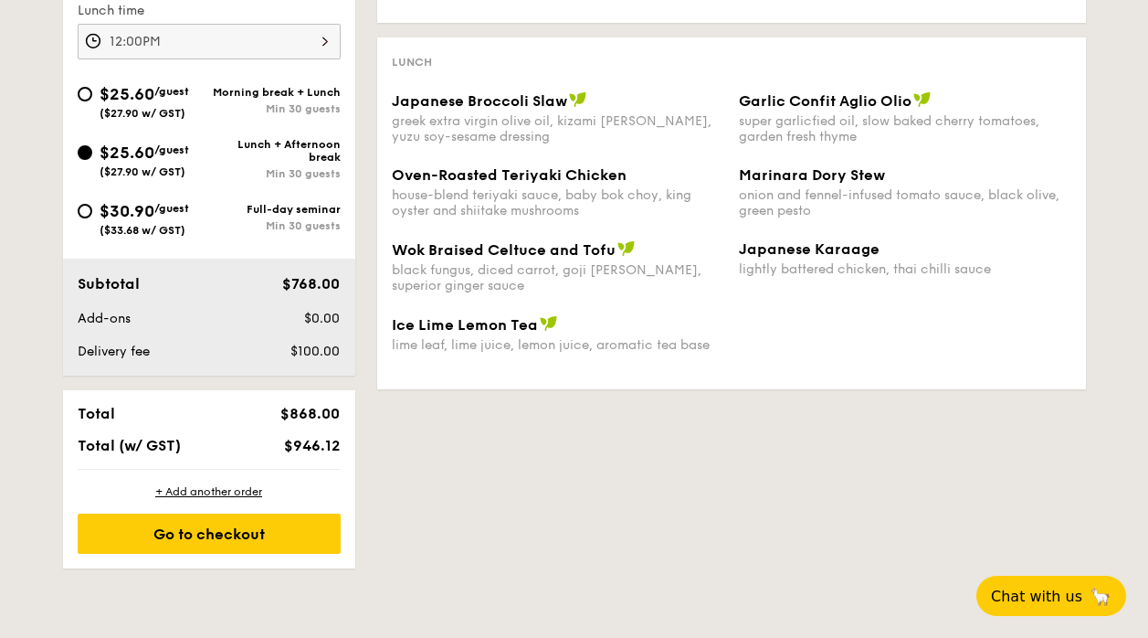
drag, startPoint x: 282, startPoint y: 448, endPoint x: 343, endPoint y: 448, distance: 61.2
click at [343, 448] on div "$946.12" at bounding box center [292, 445] width 111 height 17
copy span "$946.12"
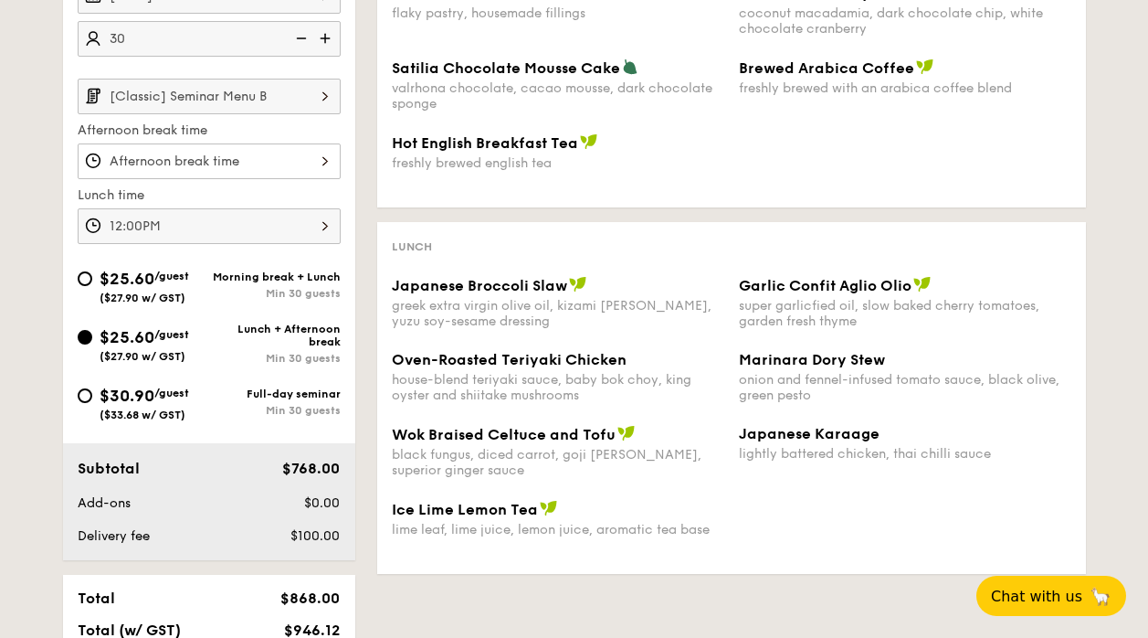
scroll to position [544, 0]
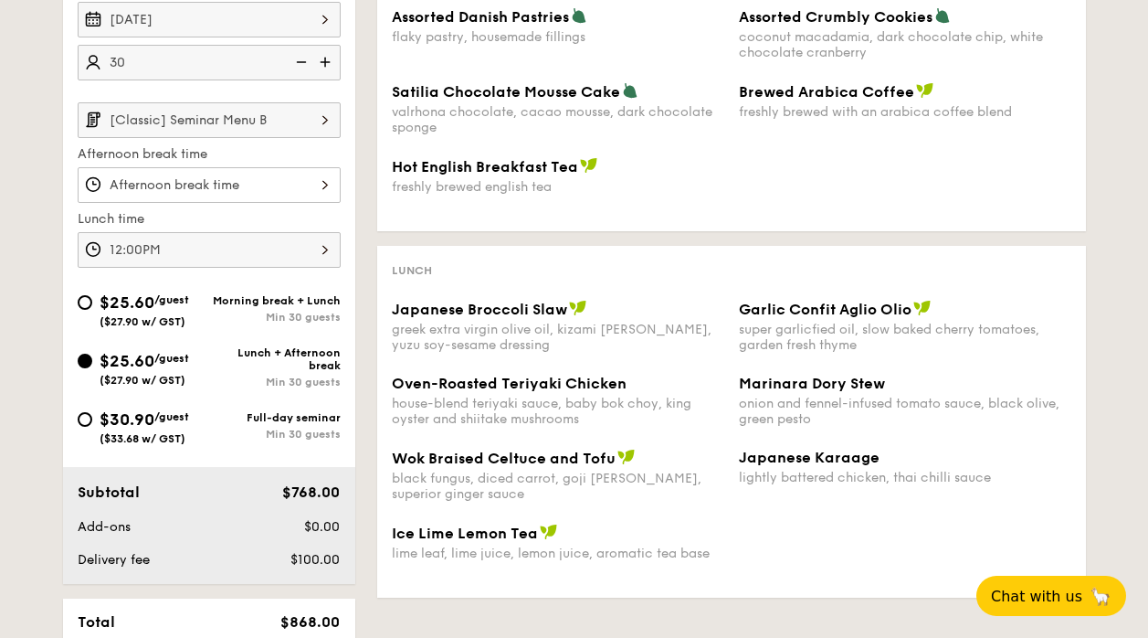
click at [329, 62] on img at bounding box center [326, 62] width 27 height 35
click at [297, 63] on img at bounding box center [299, 62] width 27 height 35
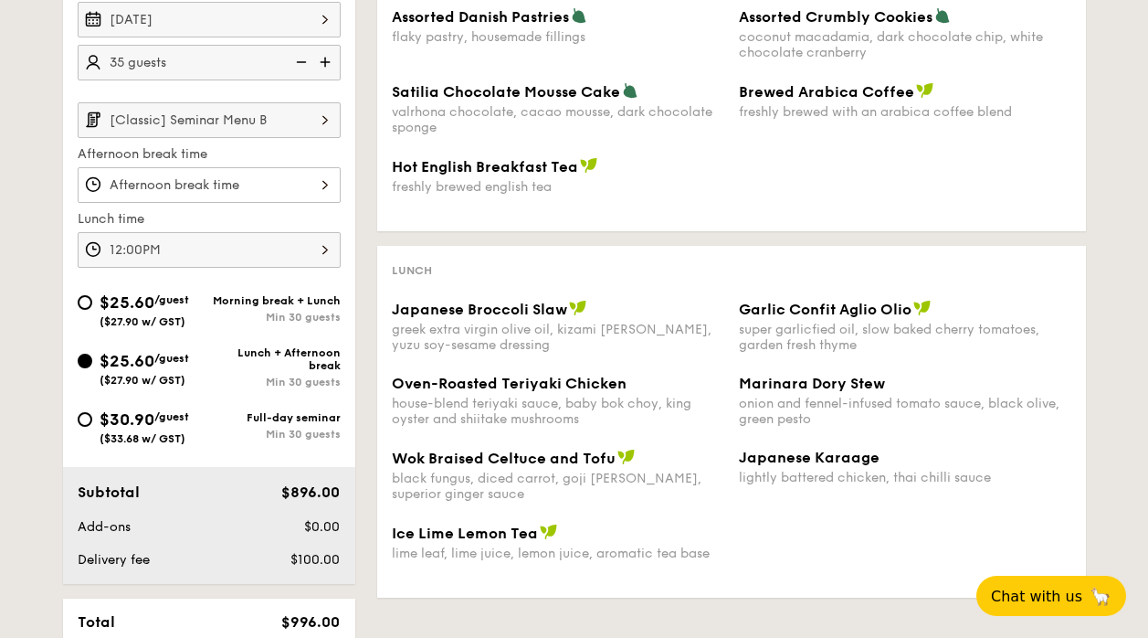
click at [300, 66] on img at bounding box center [299, 62] width 27 height 35
click at [322, 59] on img at bounding box center [326, 62] width 27 height 35
type input "35 guests"
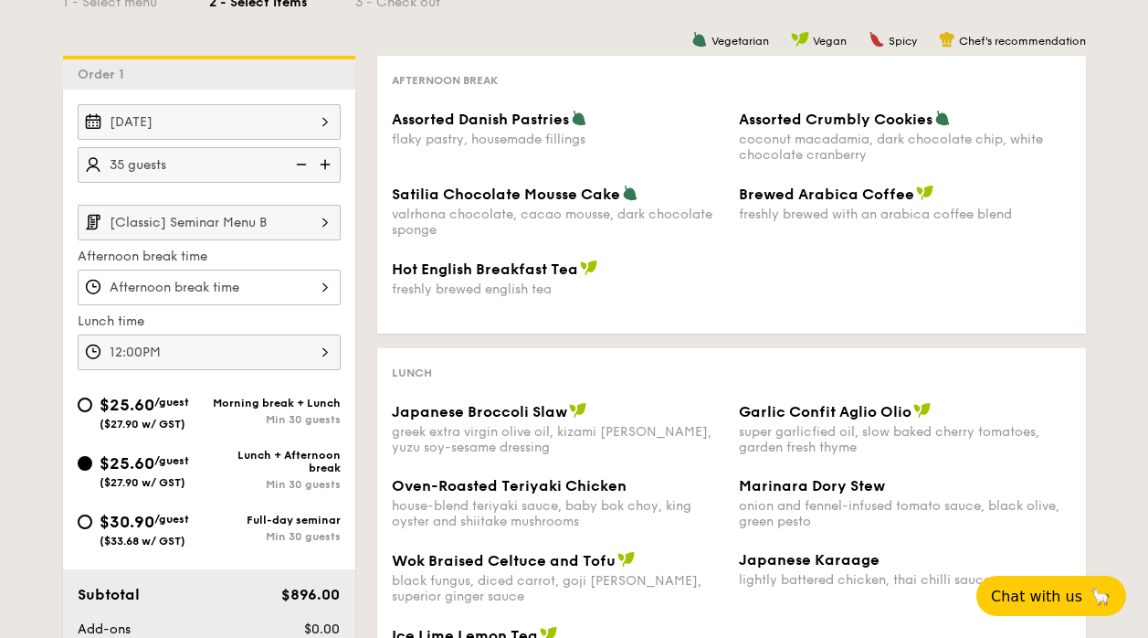
scroll to position [519, 0]
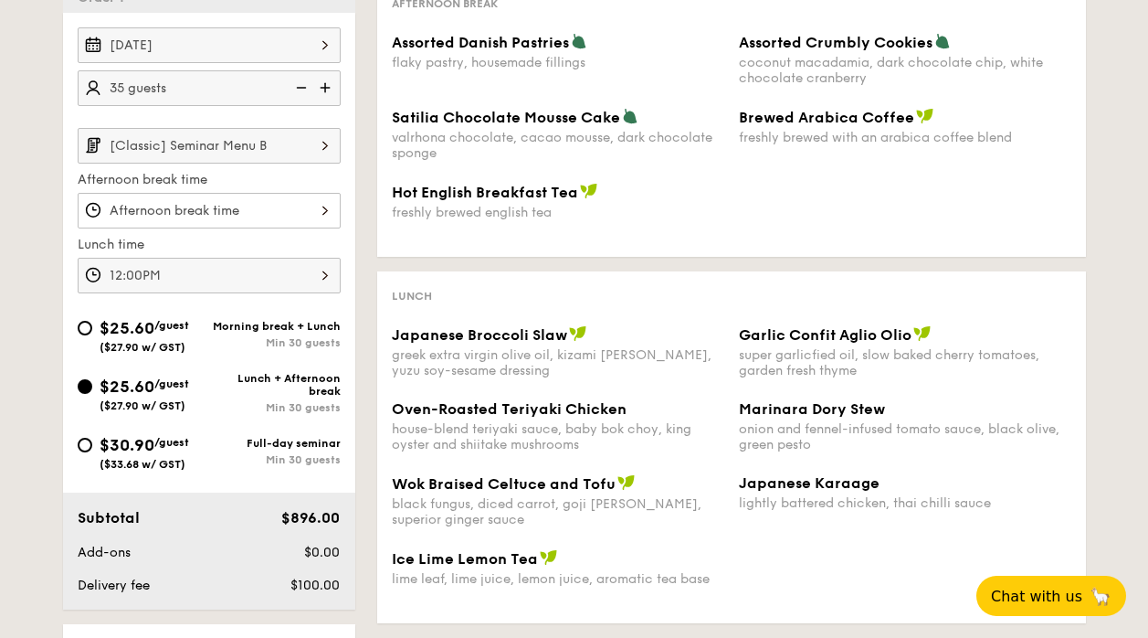
click at [225, 215] on input "Assorted Danish Pastries flaky pastry, housemade fillings" at bounding box center [209, 211] width 263 height 36
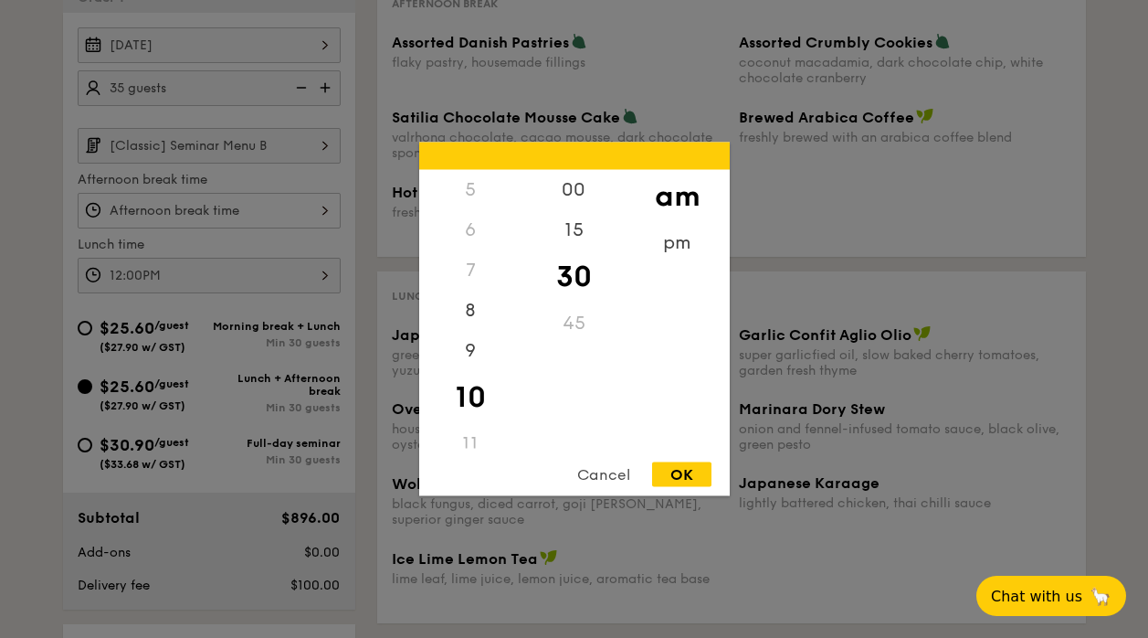
scroll to position [102, 0]
click at [678, 248] on div "pm" at bounding box center [677, 249] width 103 height 53
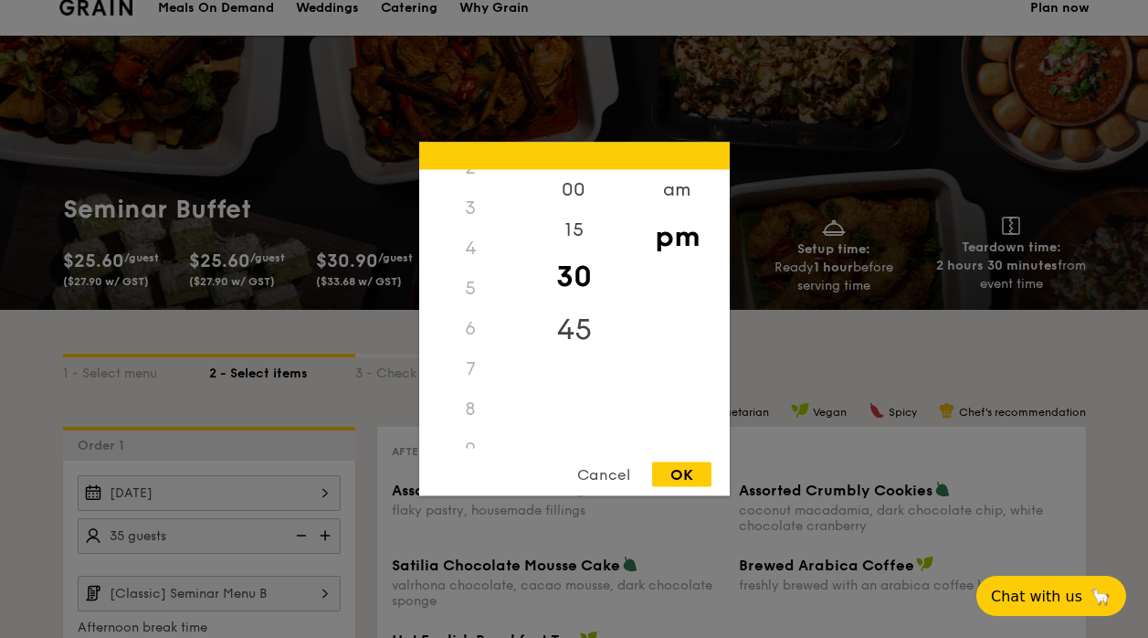
scroll to position [63, 0]
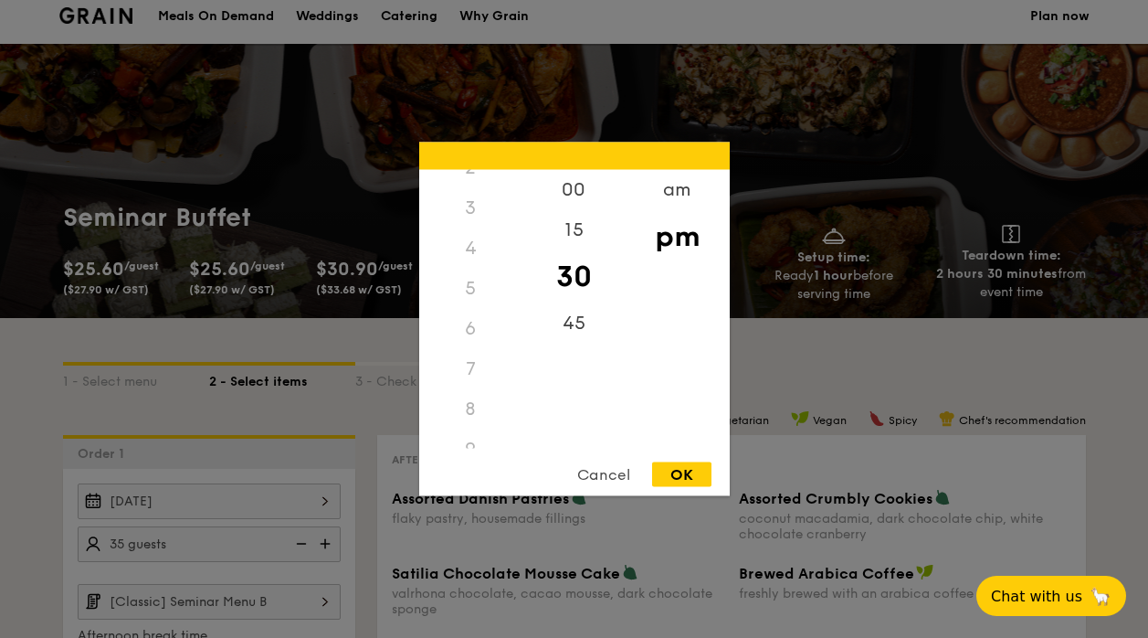
click at [924, 314] on div at bounding box center [574, 319] width 1148 height 638
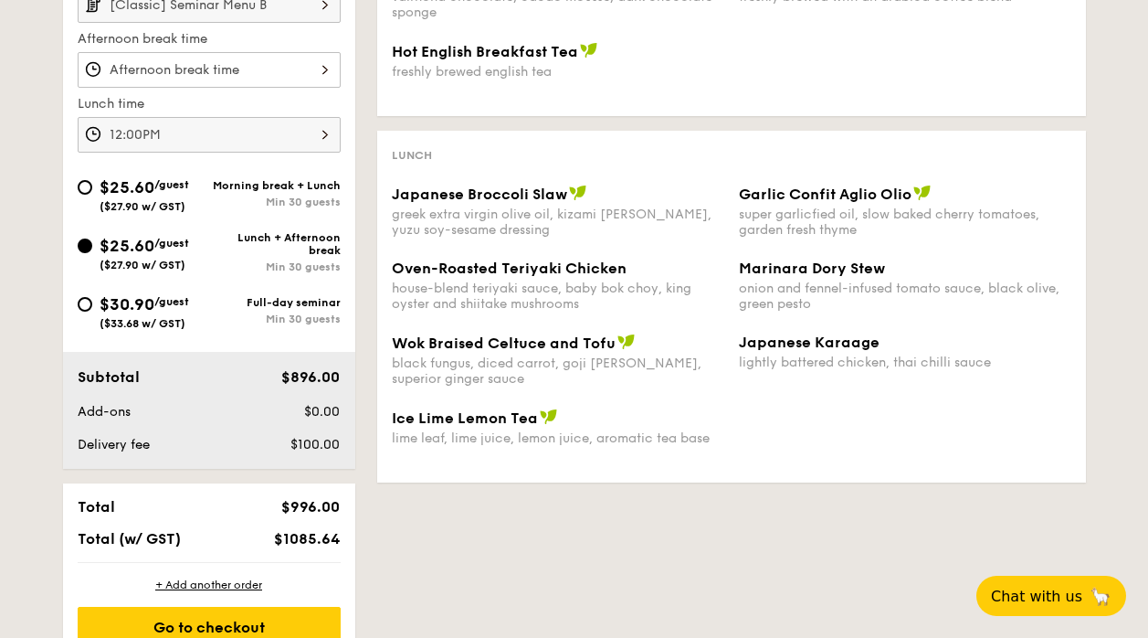
scroll to position [660, 0]
drag, startPoint x: 279, startPoint y: 534, endPoint x: 339, endPoint y: 534, distance: 59.4
click at [340, 534] on span "$1085.64" at bounding box center [307, 537] width 66 height 17
copy span "$1085.64"
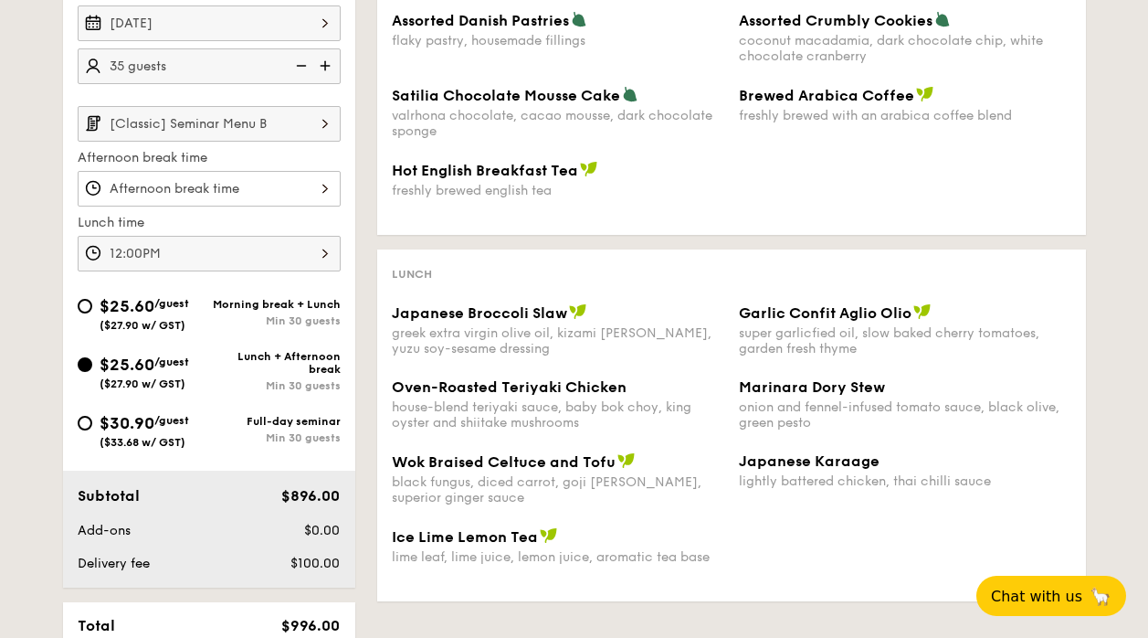
scroll to position [719, 0]
